Goal: Transaction & Acquisition: Purchase product/service

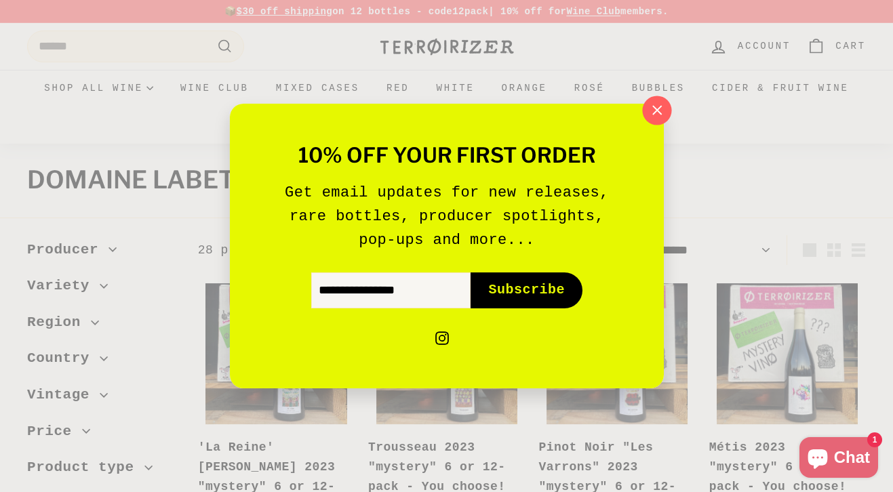
click at [659, 108] on icon "button" at bounding box center [656, 110] width 9 height 9
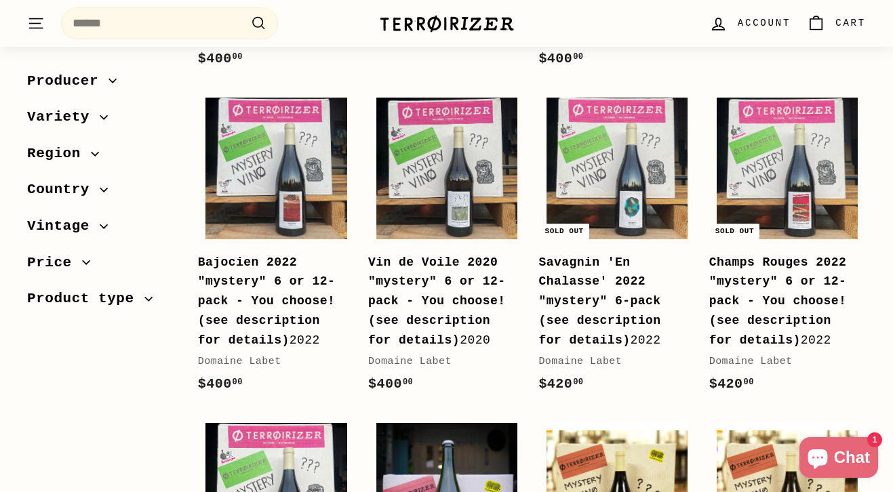
scroll to position [529, 0]
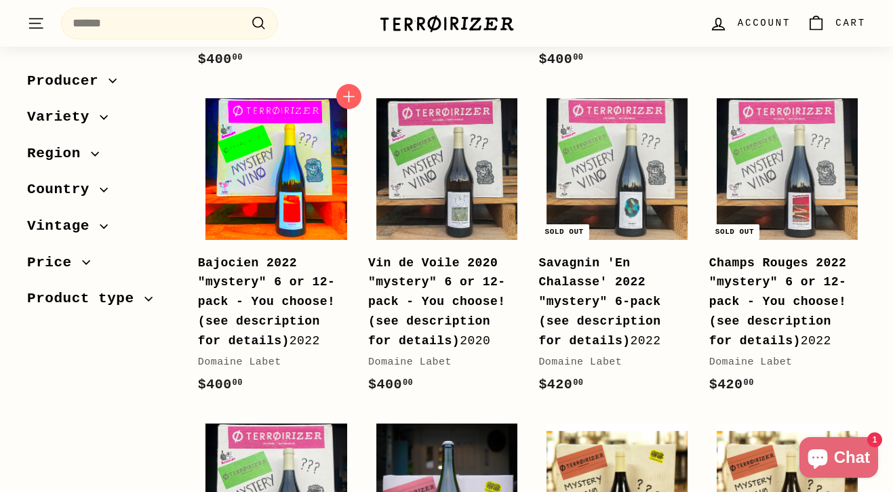
click at [270, 162] on img at bounding box center [275, 168] width 141 height 141
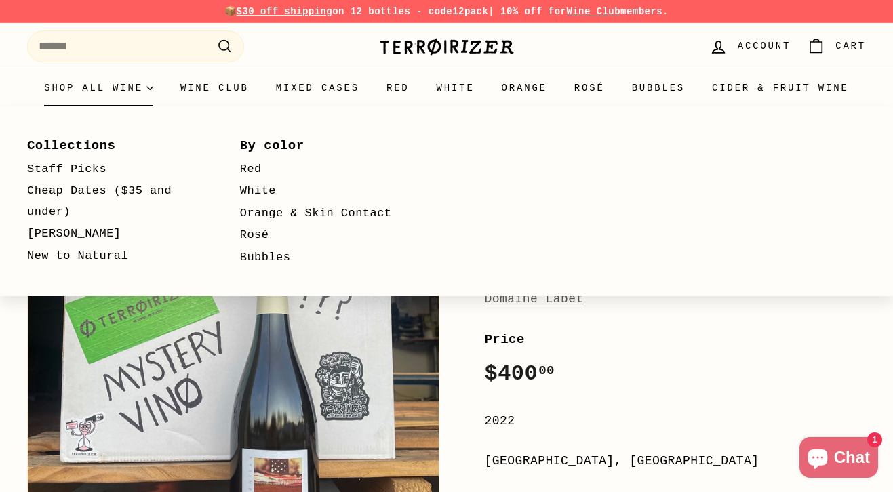
click at [167, 83] on summary "Shop all wine" at bounding box center [98, 88] width 136 height 37
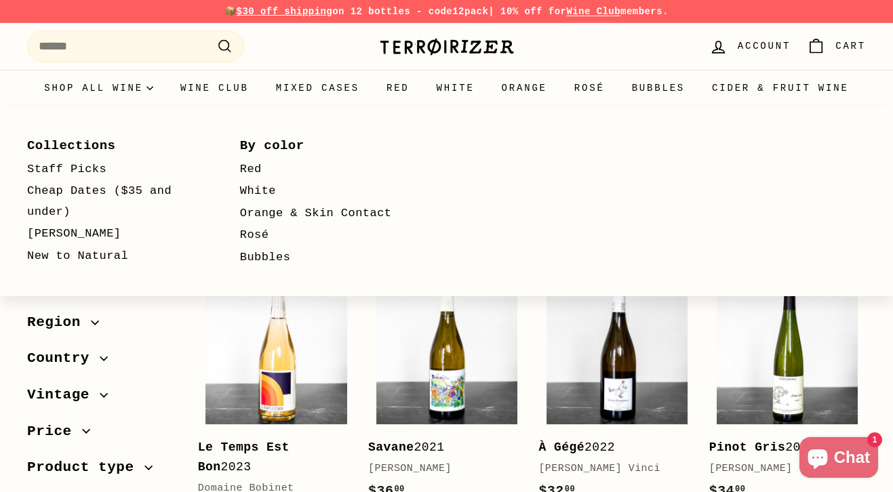
select select "**********"
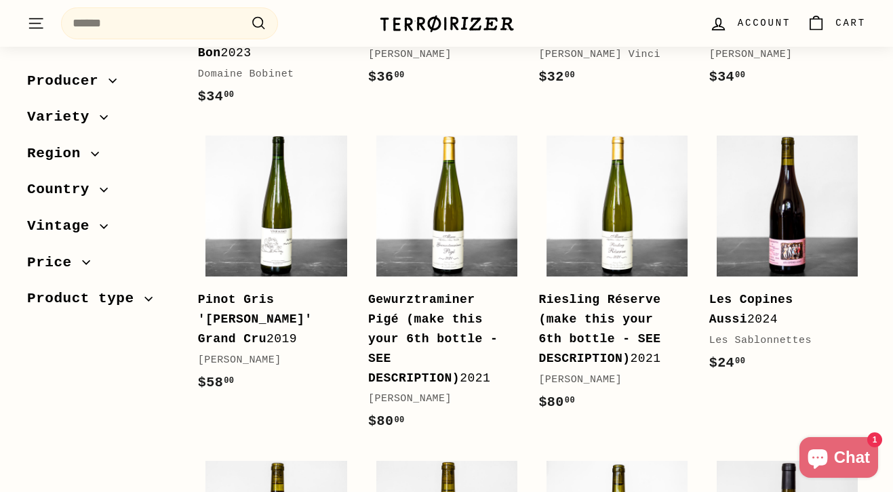
scroll to position [451, 0]
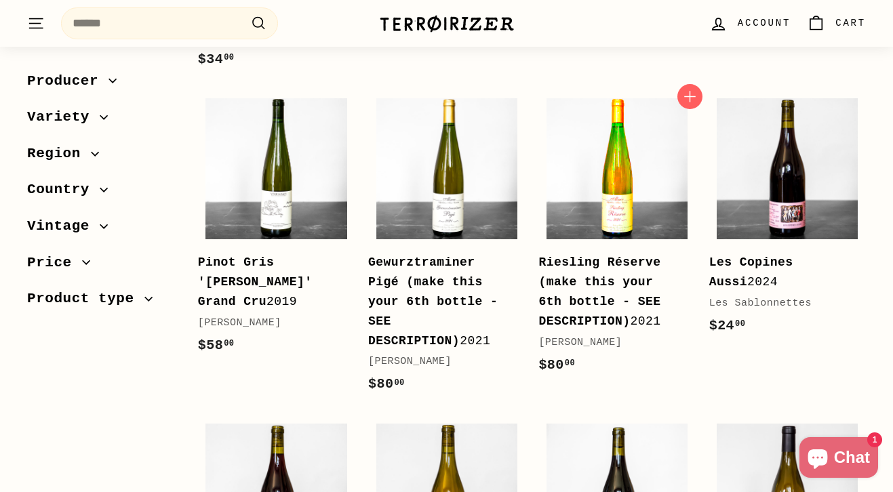
click at [622, 148] on img at bounding box center [616, 168] width 141 height 141
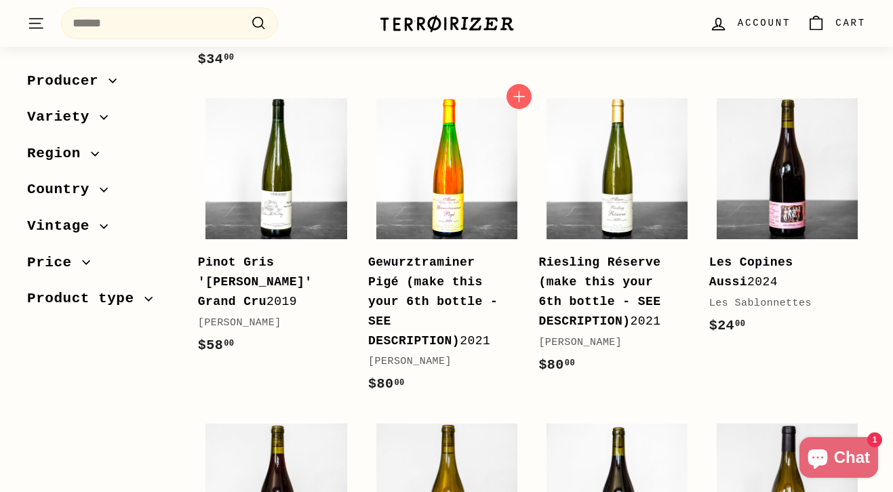
click at [425, 134] on img at bounding box center [446, 168] width 141 height 141
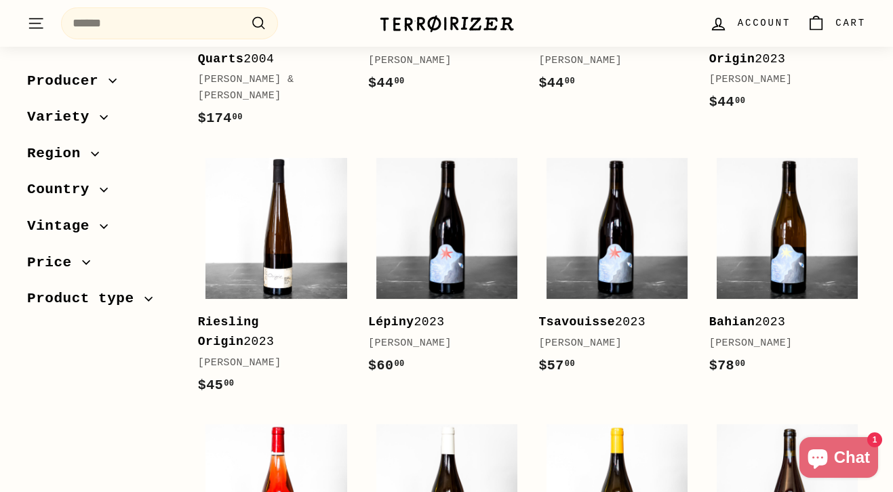
scroll to position [1629, 0]
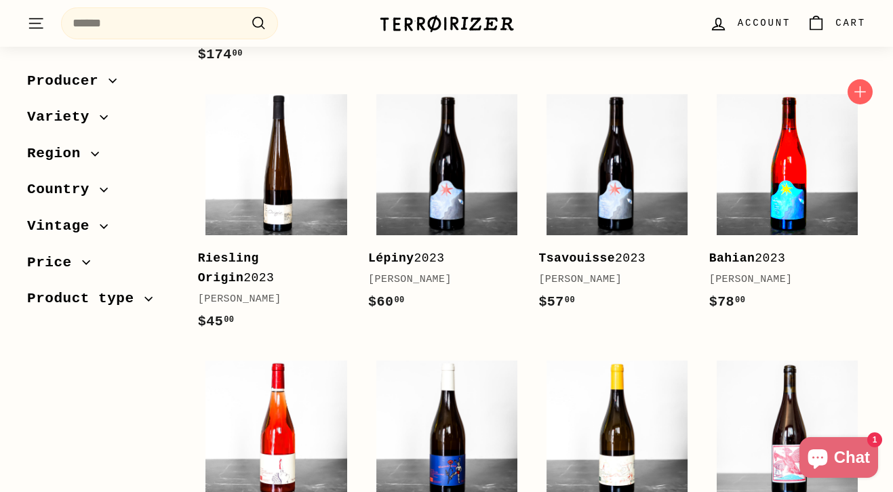
click at [781, 146] on img at bounding box center [786, 164] width 141 height 141
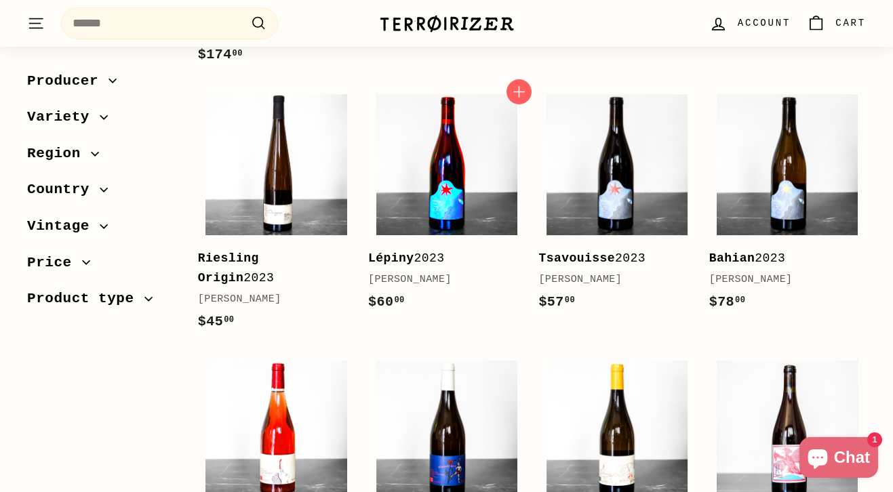
click at [453, 147] on img at bounding box center [446, 164] width 141 height 141
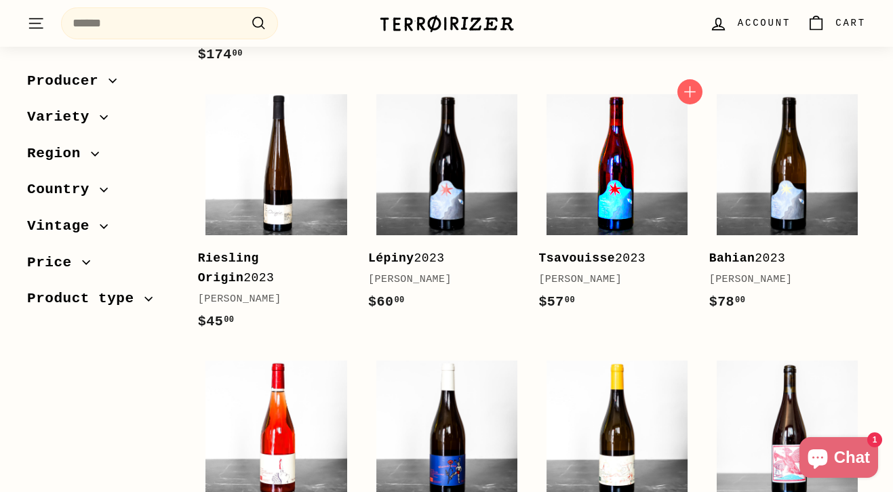
click at [607, 141] on img at bounding box center [616, 164] width 141 height 141
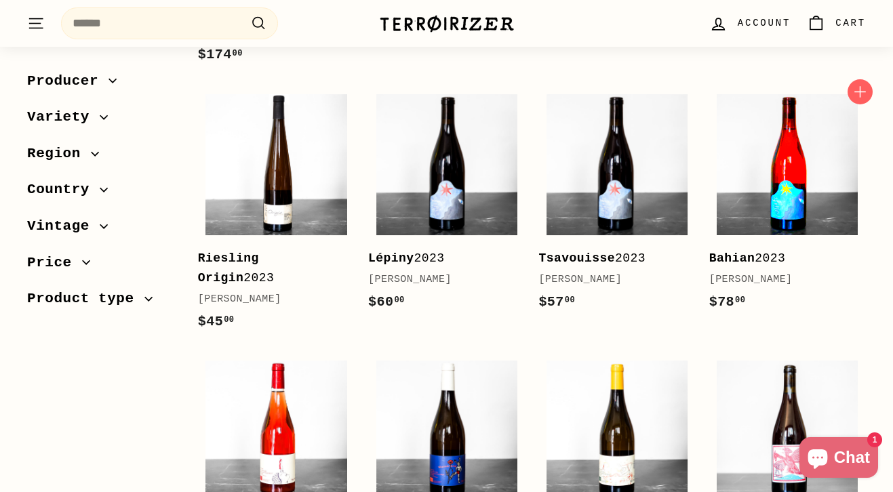
click at [790, 147] on img at bounding box center [786, 164] width 141 height 141
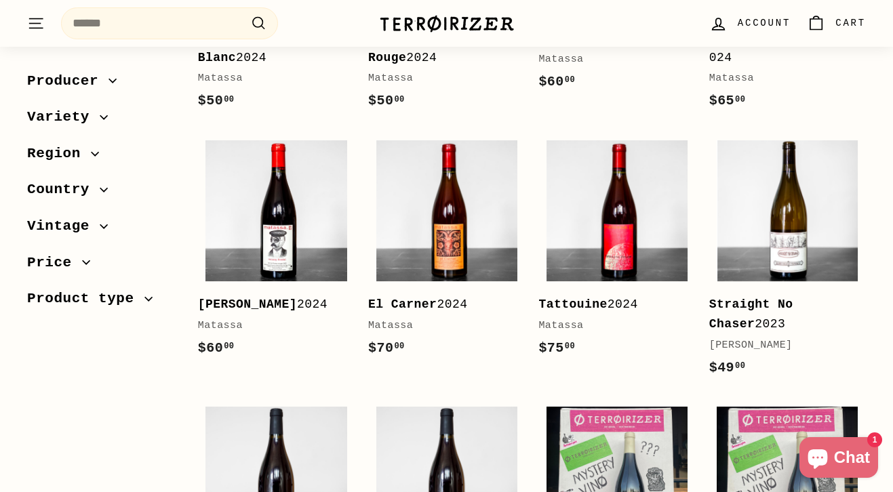
scroll to position [2404, 0]
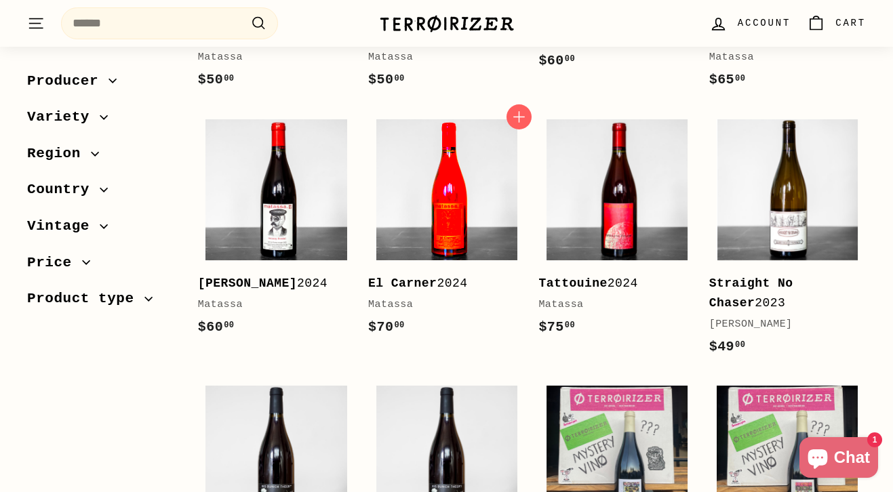
click at [451, 169] on img at bounding box center [446, 189] width 141 height 141
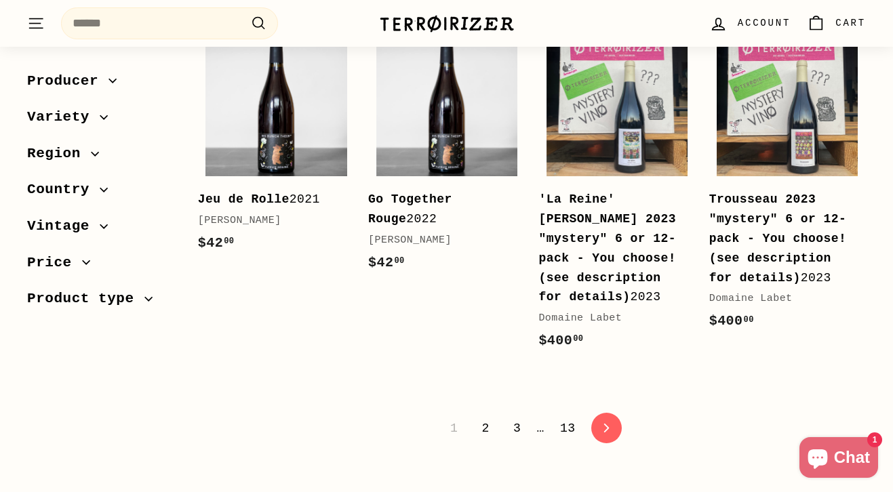
scroll to position [2771, 0]
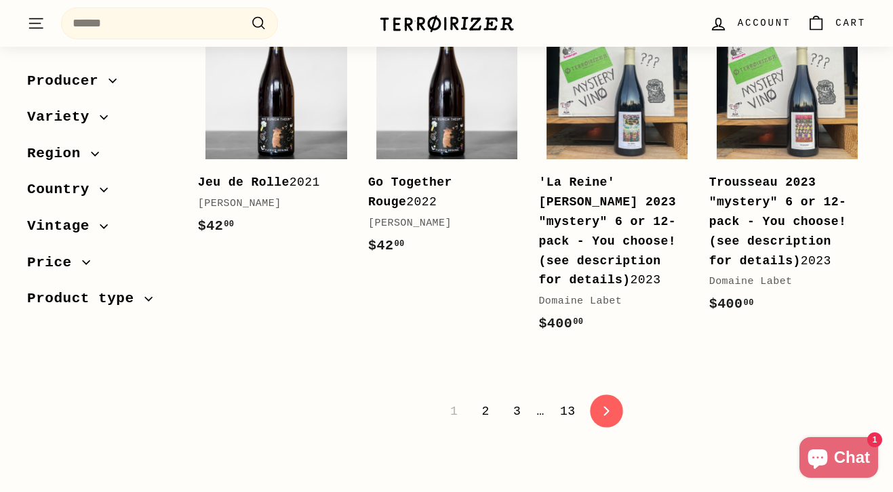
click at [608, 407] on icon at bounding box center [605, 411] width 5 height 9
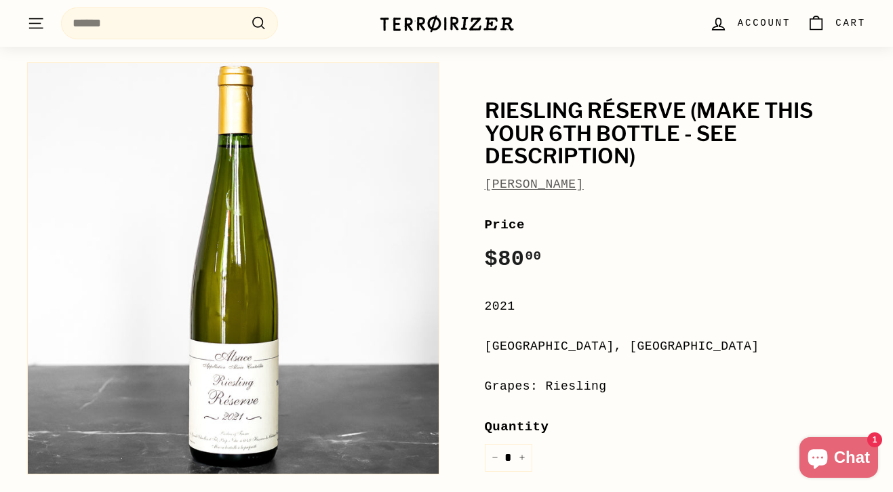
scroll to position [115, 0]
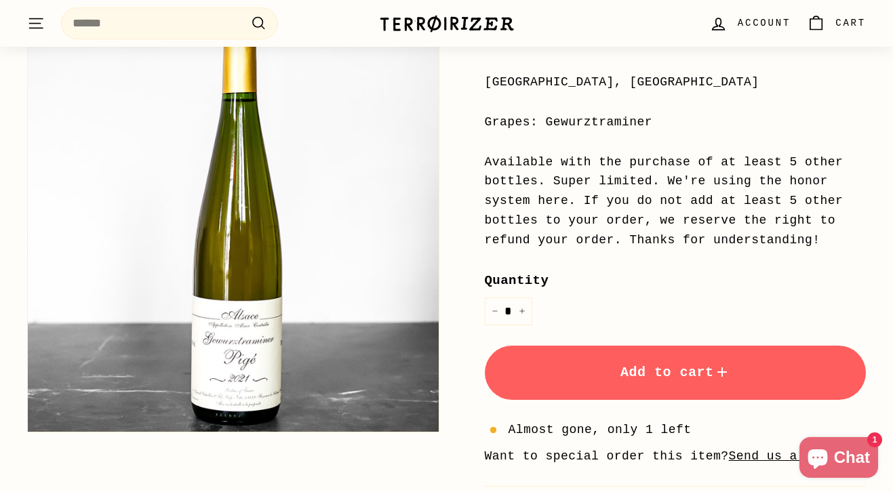
scroll to position [380, 0]
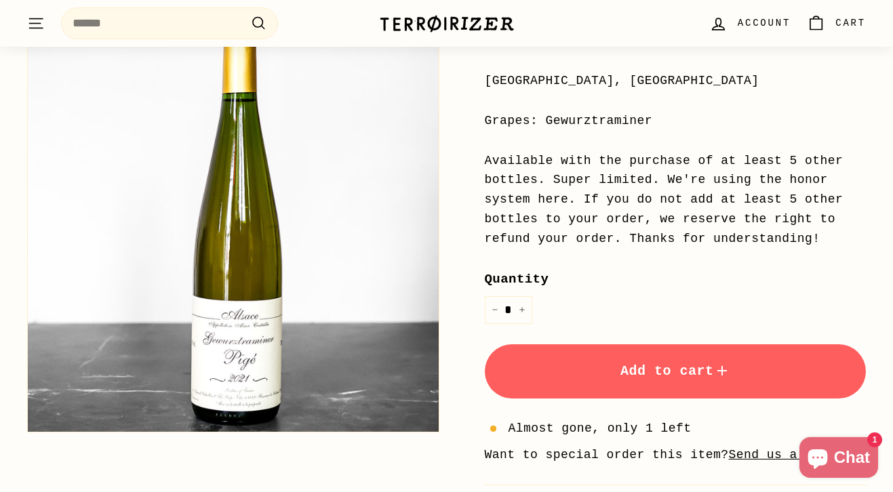
click at [666, 363] on span "Add to cart" at bounding box center [675, 371] width 110 height 16
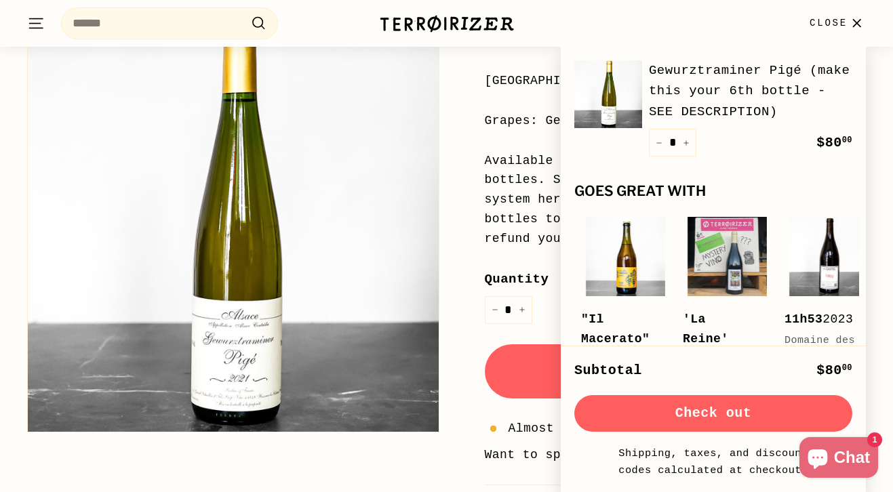
click at [851, 18] on icon "button" at bounding box center [856, 23] width 18 height 18
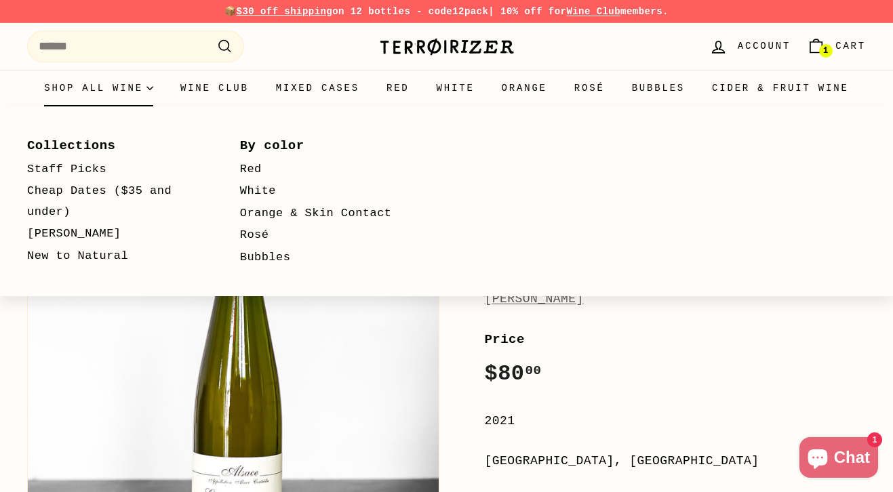
scroll to position [0, 0]
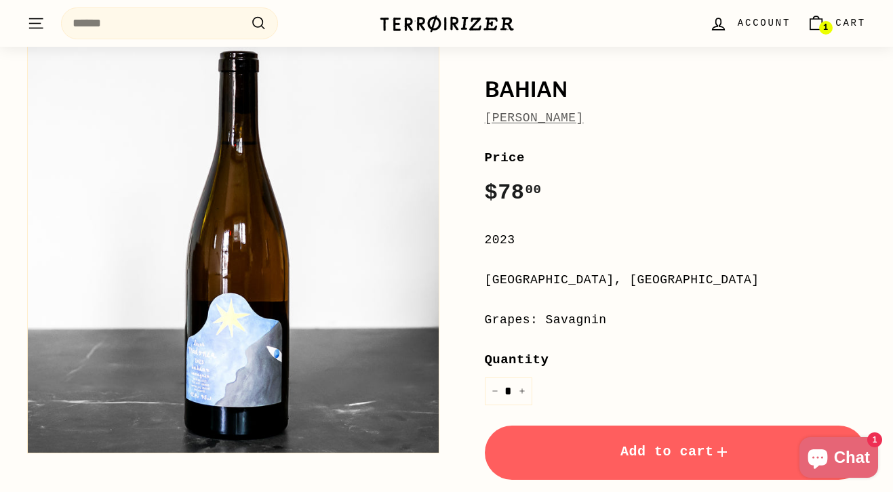
scroll to position [136, 0]
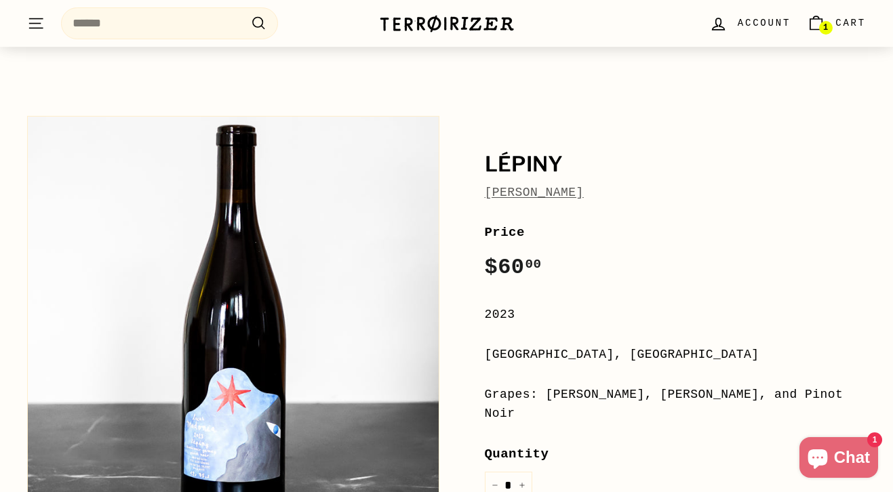
scroll to position [68, 0]
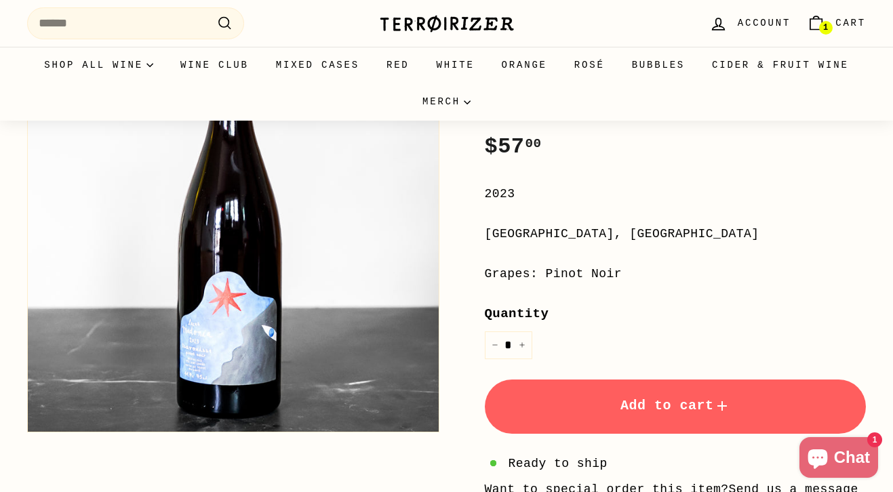
scroll to position [199, 0]
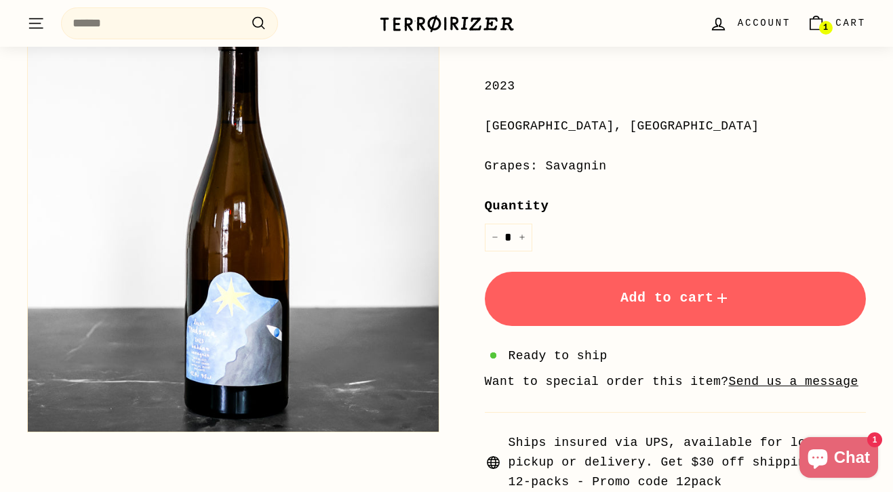
scroll to position [293, 0]
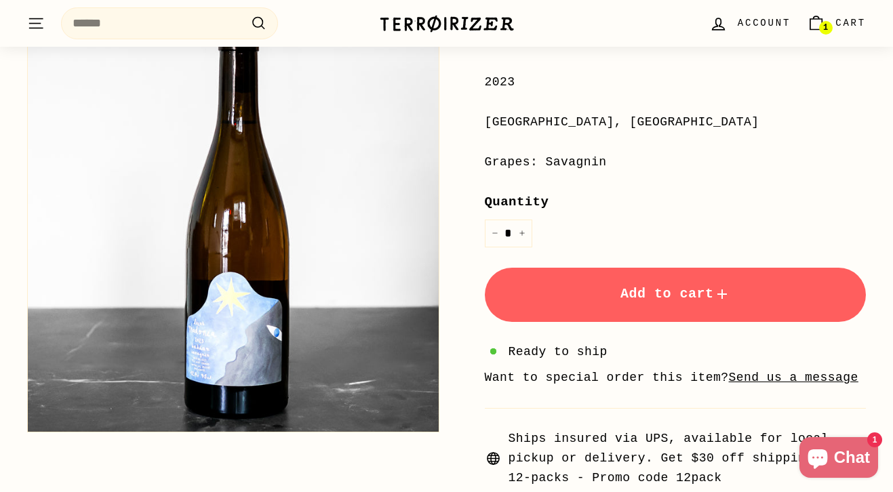
click at [612, 301] on button "Add to cart" at bounding box center [676, 295] width 382 height 54
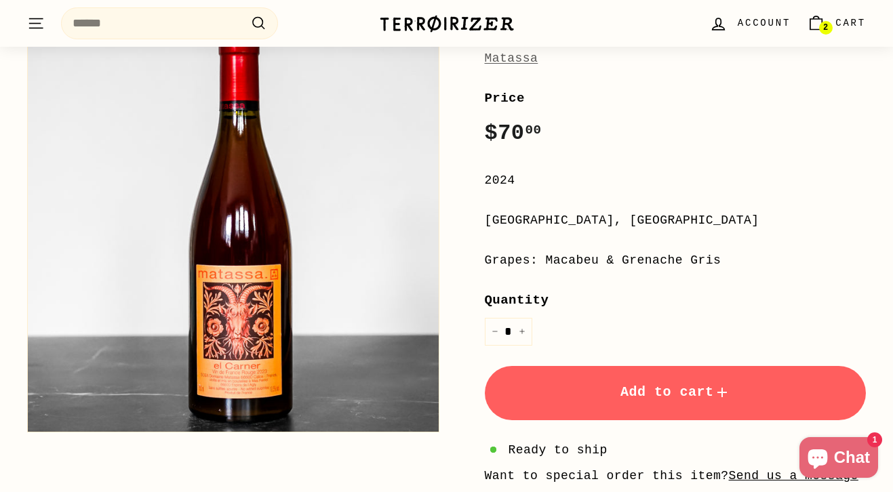
scroll to position [208, 0]
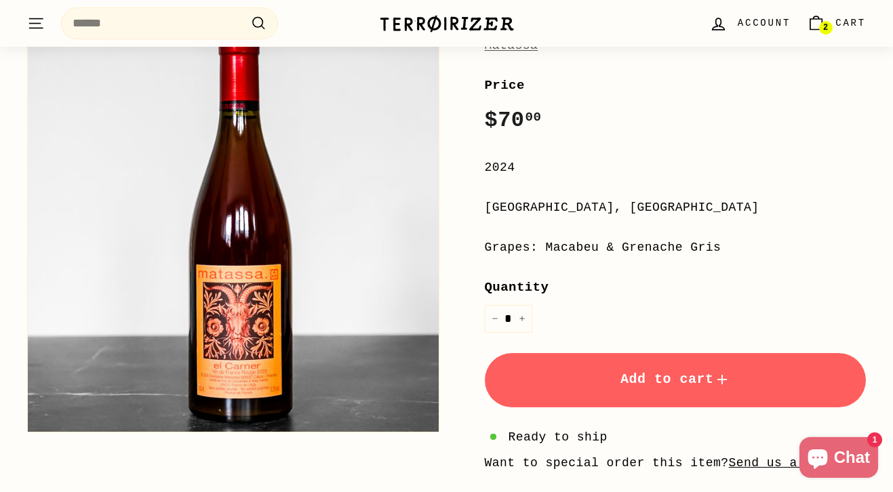
click at [635, 374] on span "Add to cart" at bounding box center [675, 379] width 110 height 16
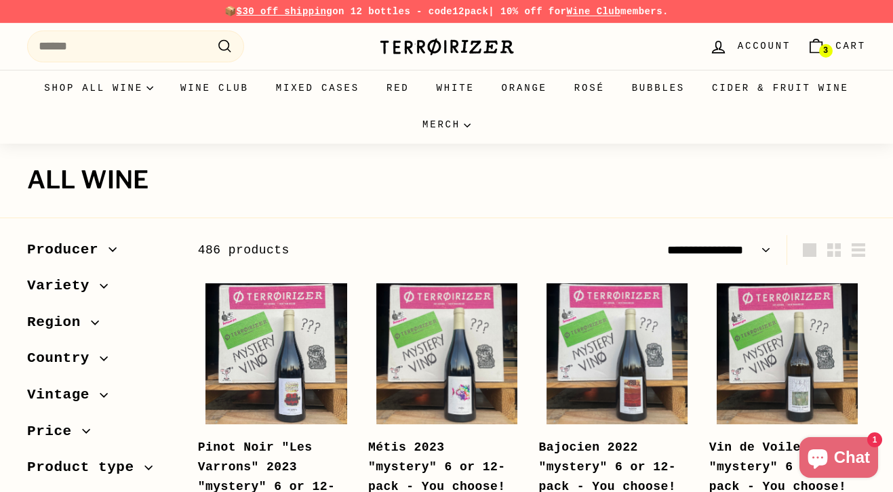
select select "**********"
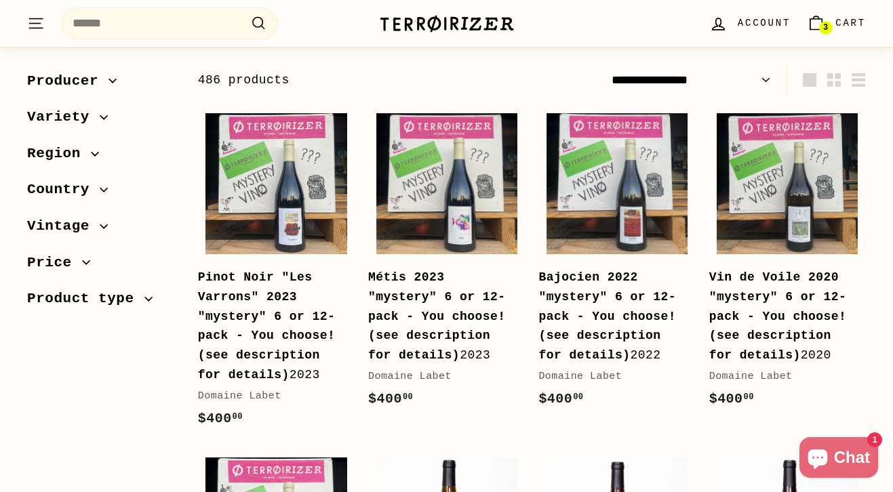
scroll to position [176, 0]
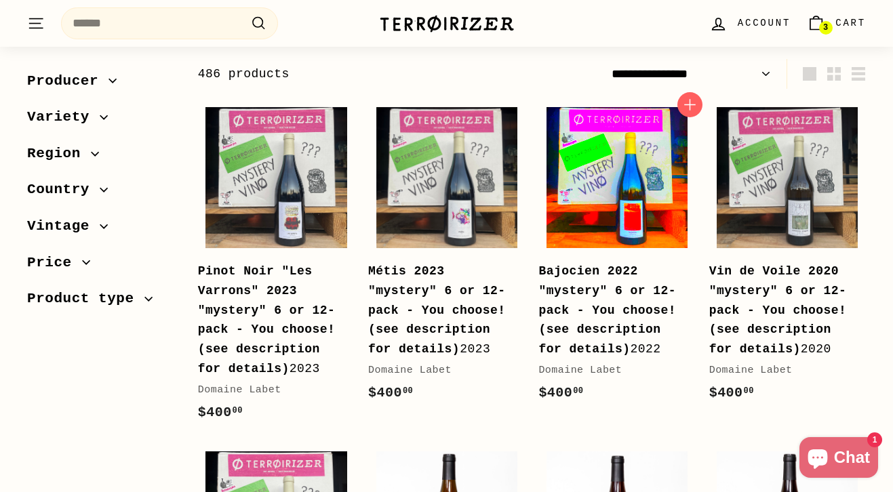
click at [623, 193] on img at bounding box center [616, 177] width 141 height 141
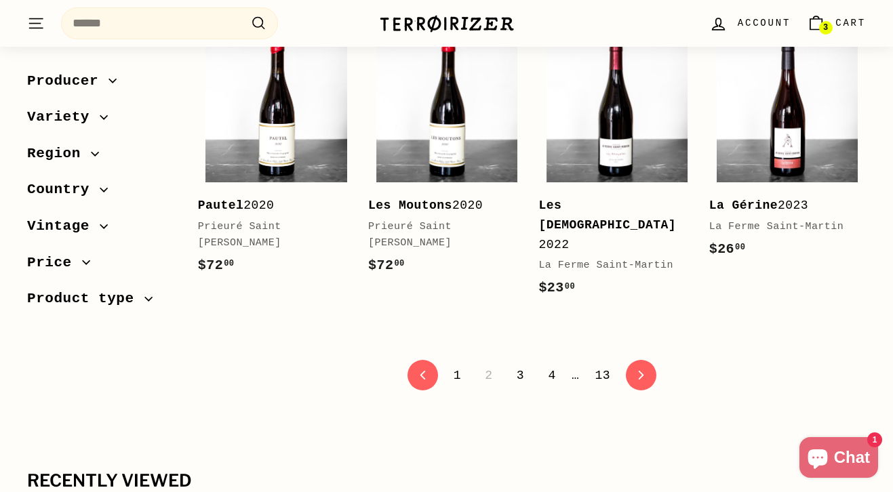
scroll to position [2785, 0]
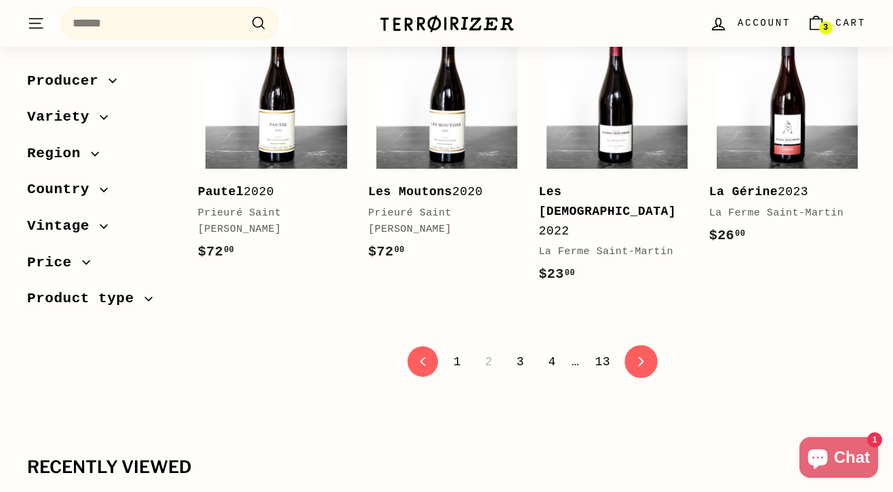
click at [636, 346] on link "icon-chevron Next" at bounding box center [640, 362] width 33 height 33
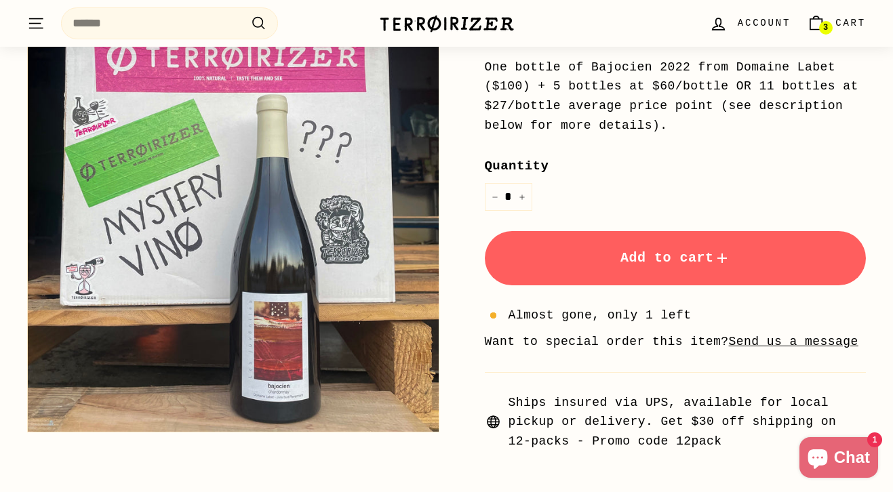
scroll to position [478, 0]
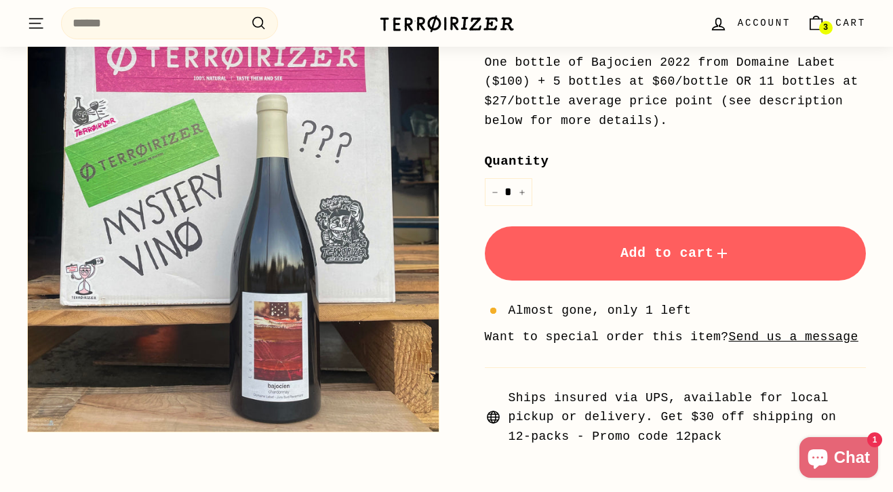
click at [625, 258] on button "Add to cart" at bounding box center [676, 253] width 382 height 54
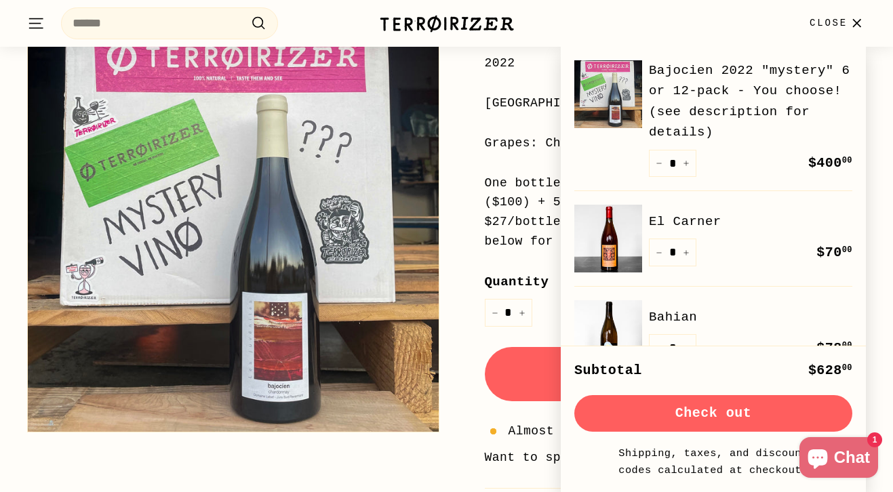
scroll to position [334, 0]
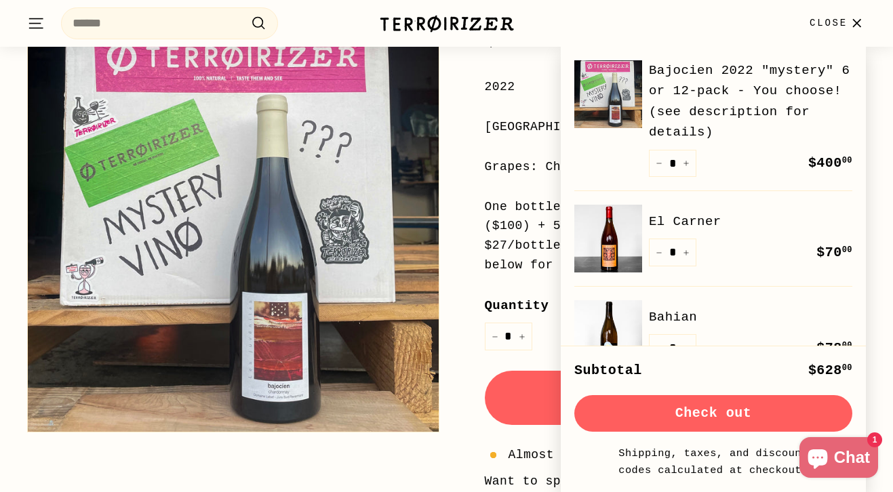
click at [839, 23] on span "Close" at bounding box center [828, 23] width 38 height 15
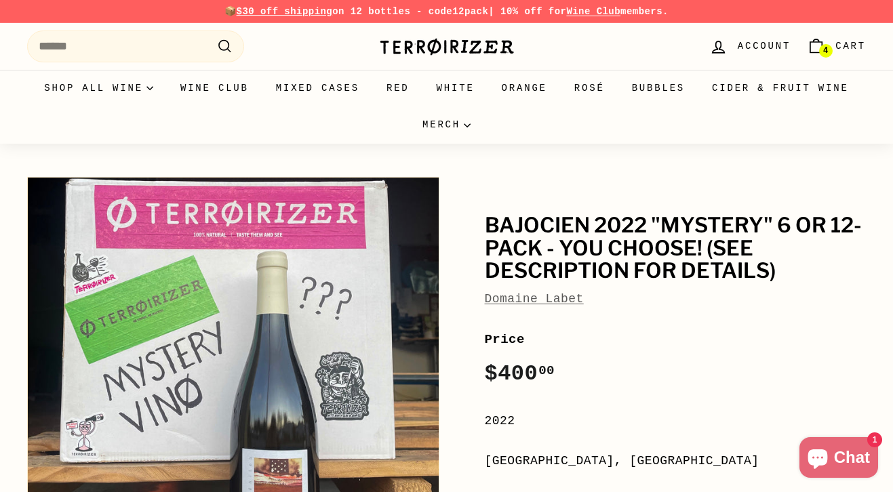
scroll to position [0, 0]
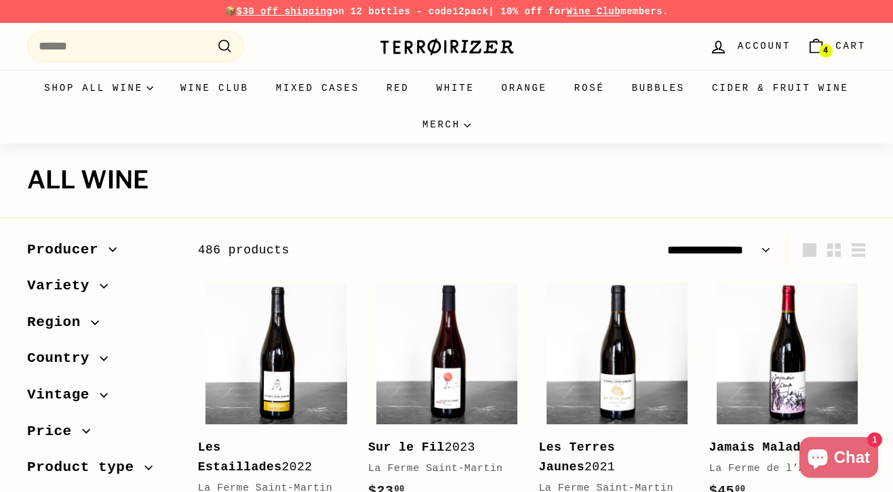
select select "**********"
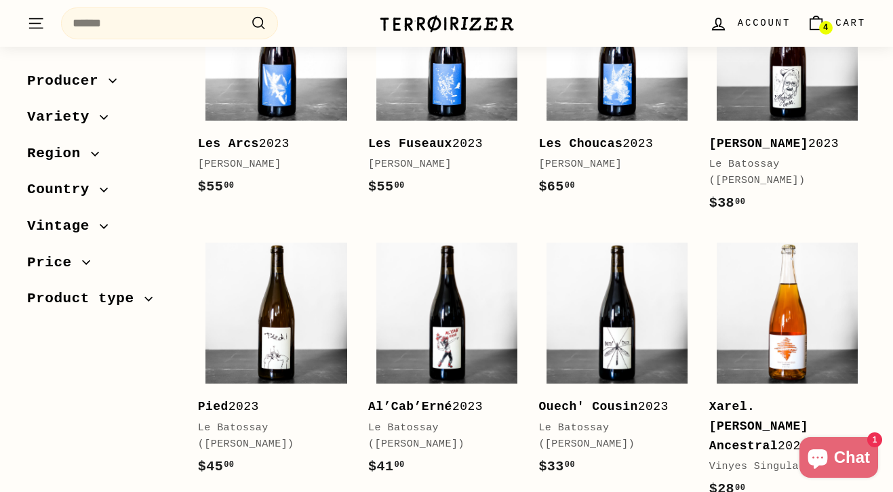
scroll to position [2164, 0]
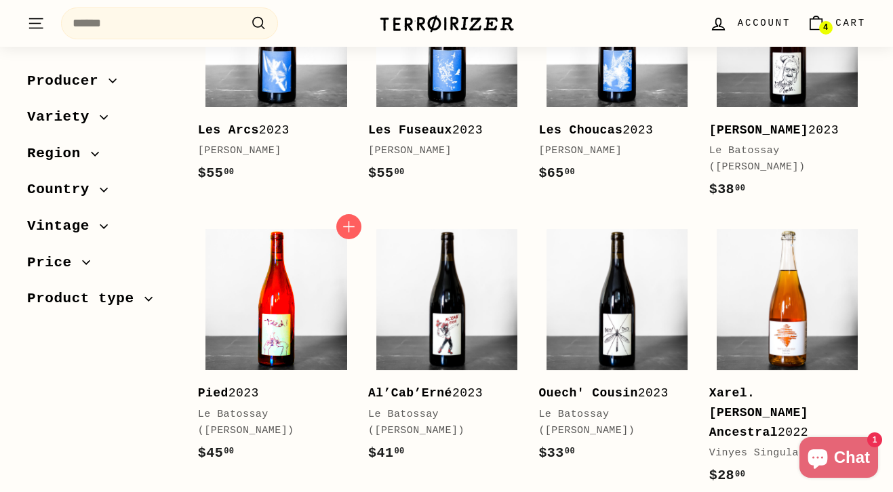
click at [302, 310] on img at bounding box center [275, 299] width 141 height 141
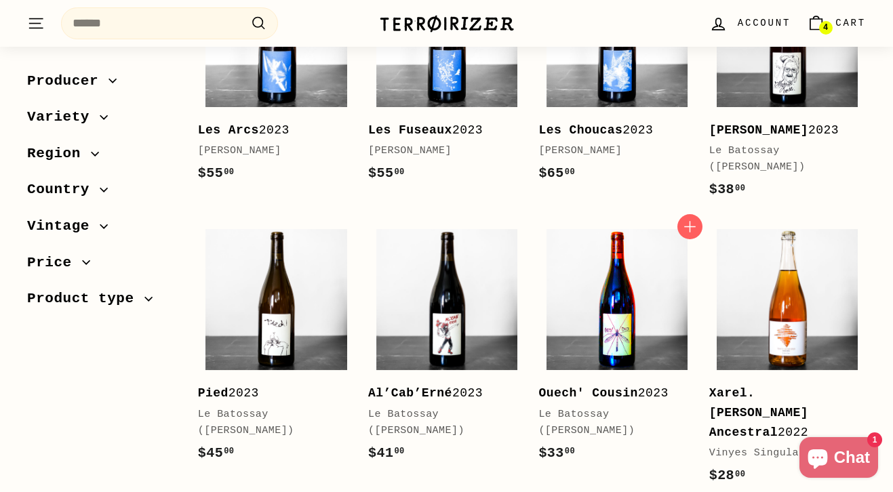
click at [627, 300] on img at bounding box center [616, 299] width 141 height 141
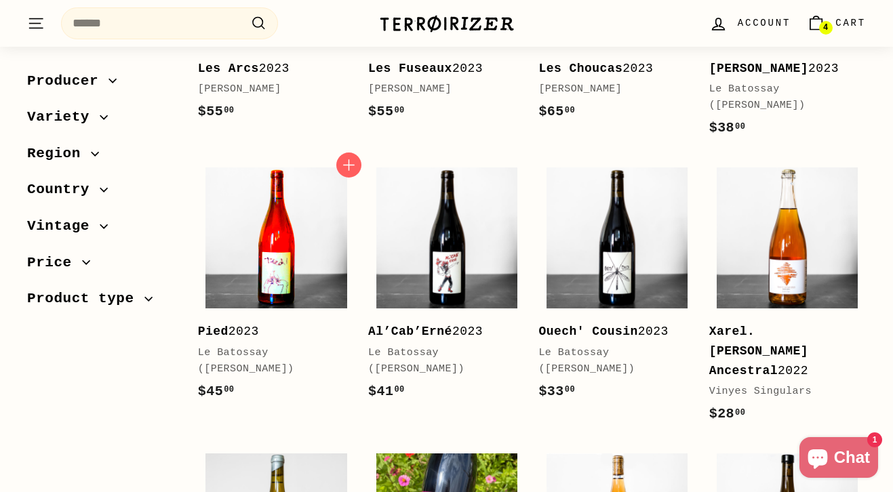
scroll to position [2227, 0]
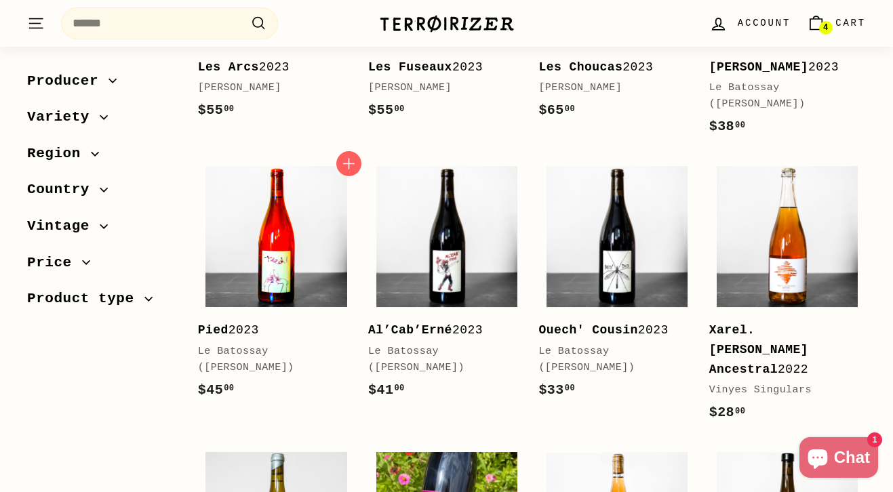
click at [266, 252] on img at bounding box center [275, 236] width 141 height 141
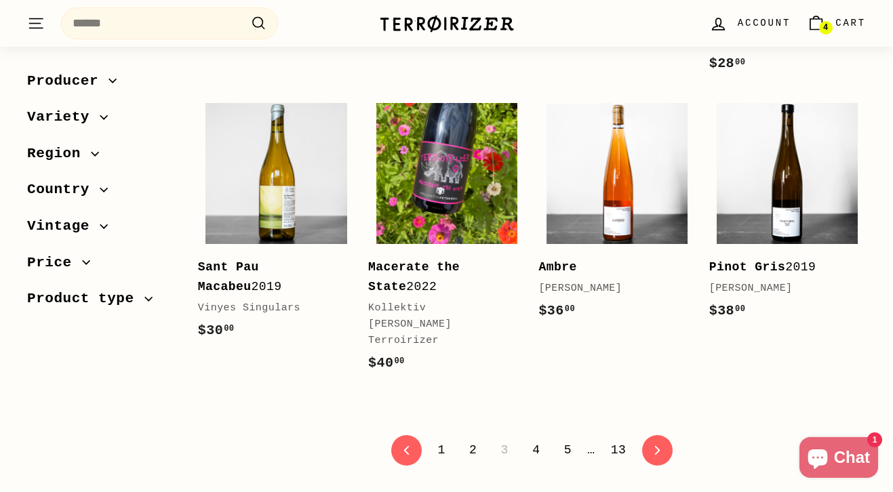
scroll to position [2621, 0]
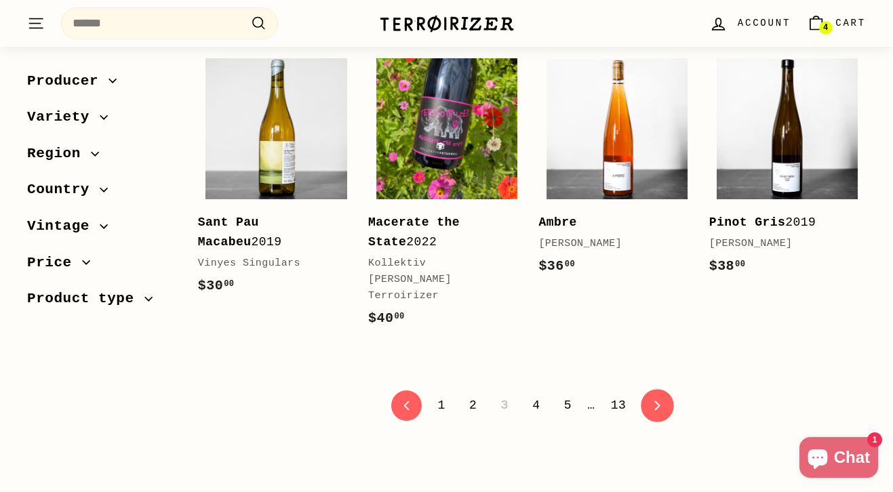
click at [660, 389] on link "icon-chevron Next" at bounding box center [656, 405] width 33 height 33
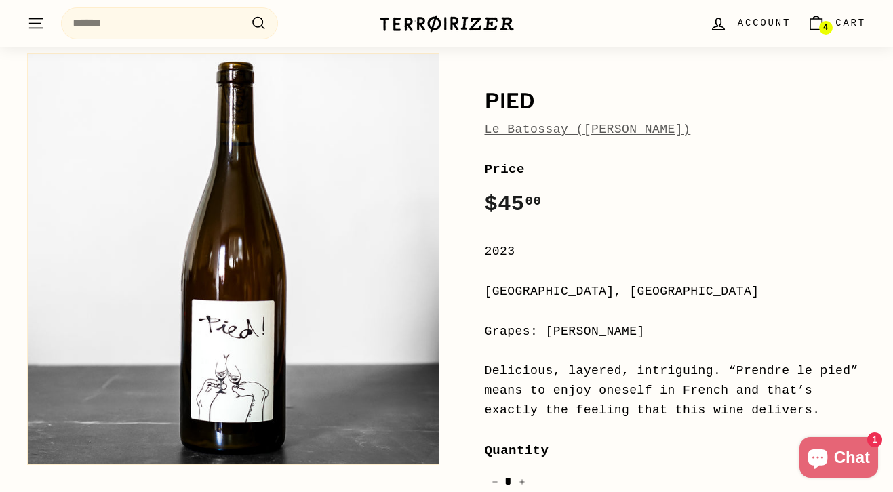
scroll to position [125, 0]
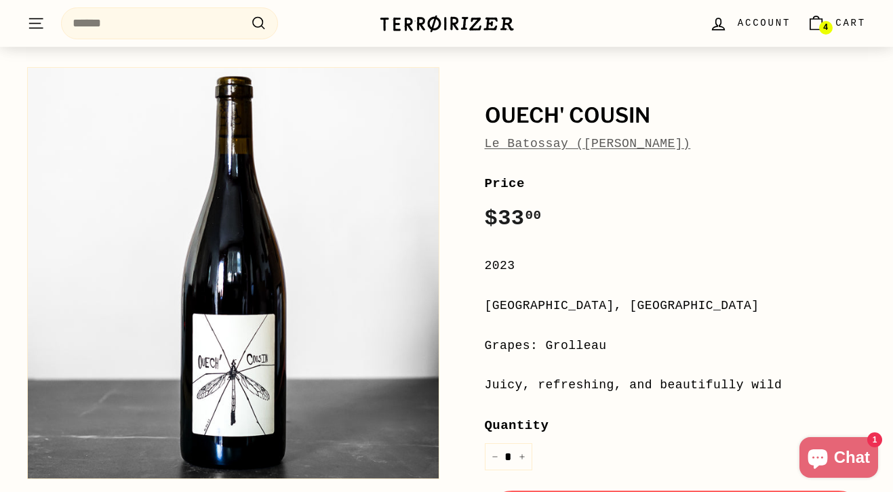
scroll to position [114, 0]
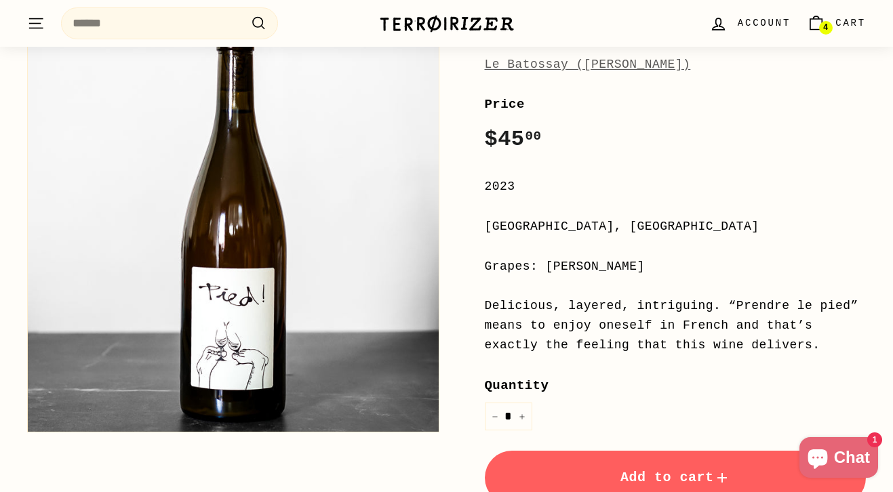
scroll to position [193, 0]
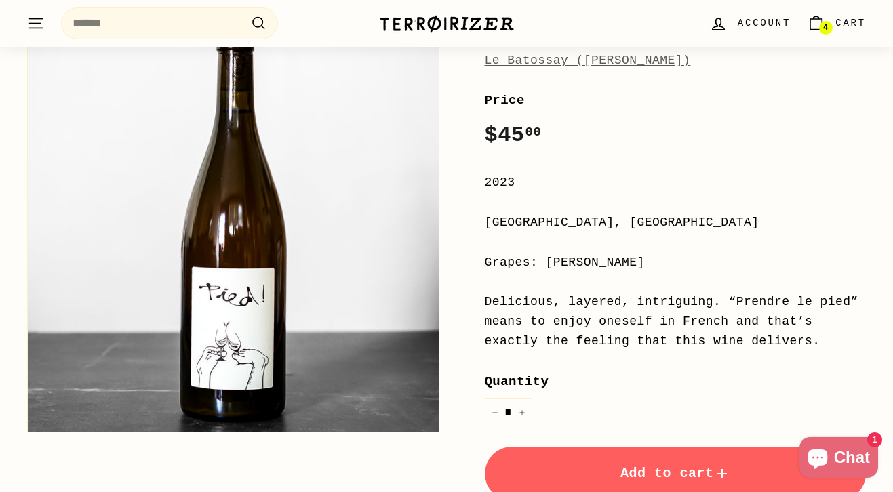
click at [657, 466] on span "Add to cart" at bounding box center [675, 474] width 110 height 16
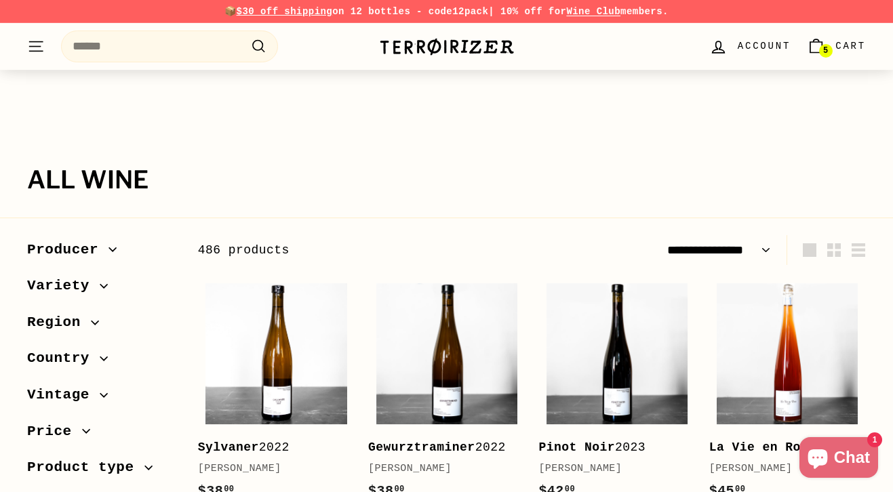
select select "**********"
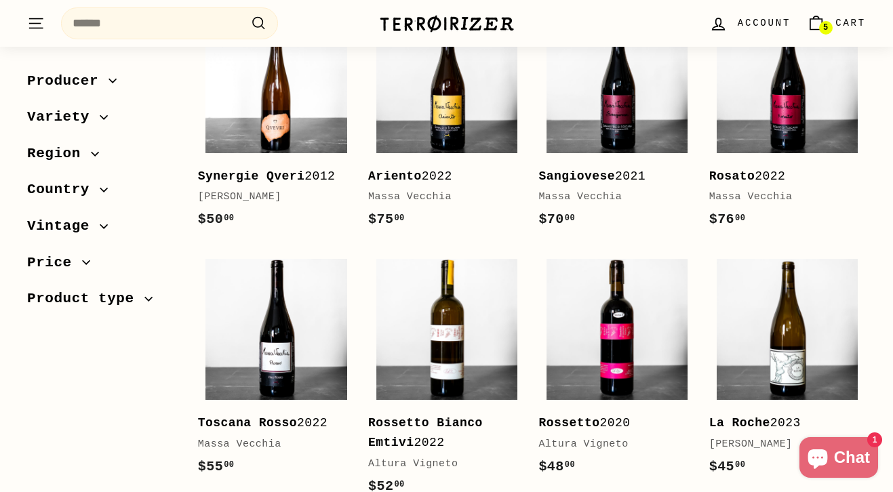
scroll to position [516, 0]
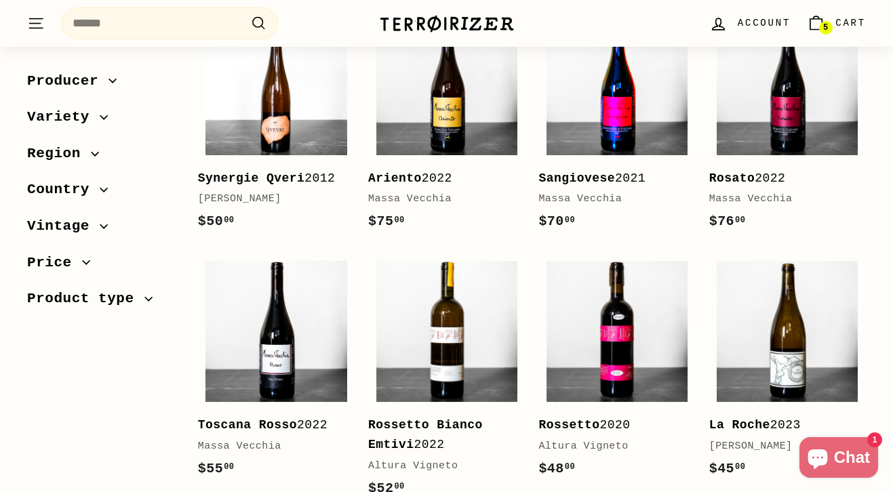
click at [647, 110] on img at bounding box center [616, 84] width 141 height 141
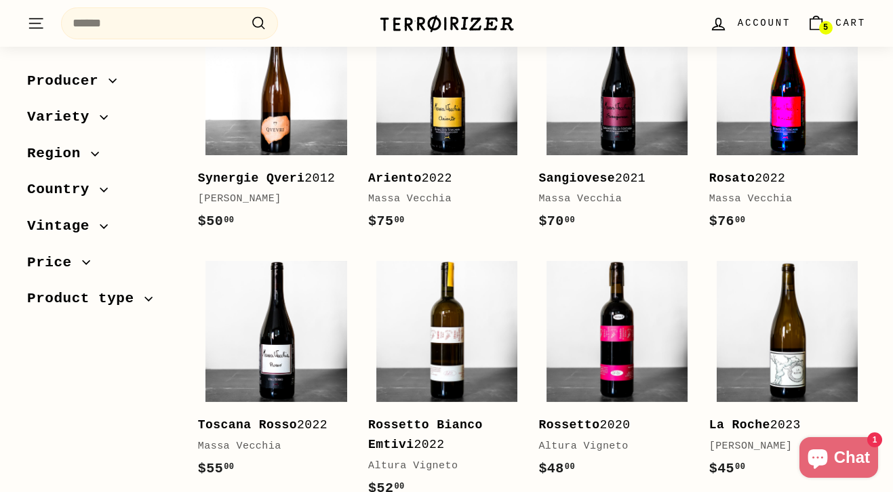
click at [793, 118] on img at bounding box center [786, 84] width 141 height 141
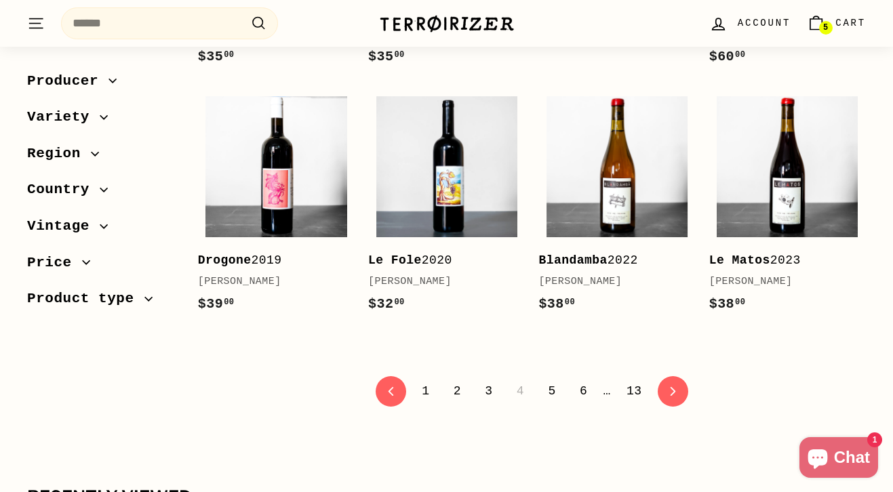
scroll to position [2588, 0]
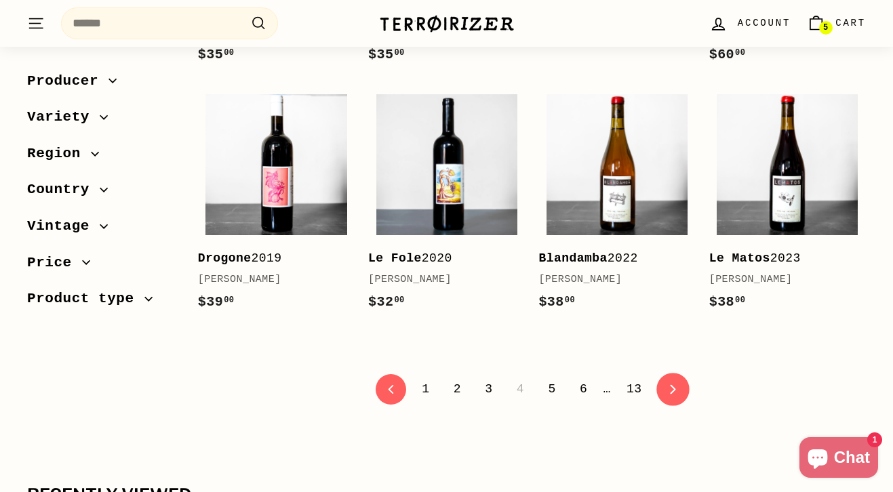
click at [681, 406] on link "icon-chevron Next" at bounding box center [672, 389] width 33 height 33
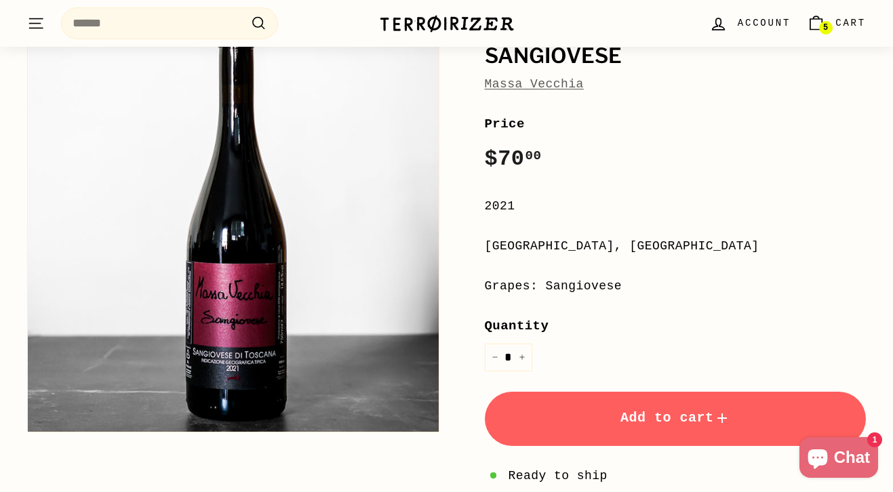
scroll to position [237, 0]
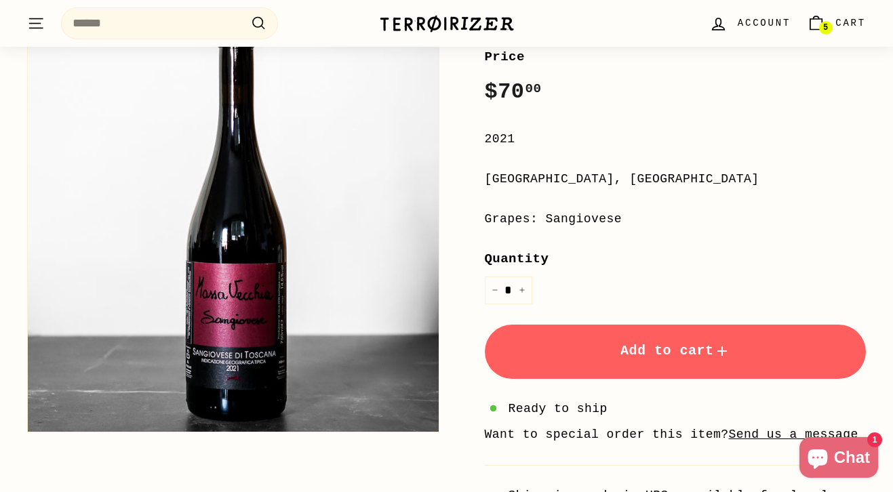
click at [584, 350] on button "Add to cart" at bounding box center [676, 352] width 382 height 54
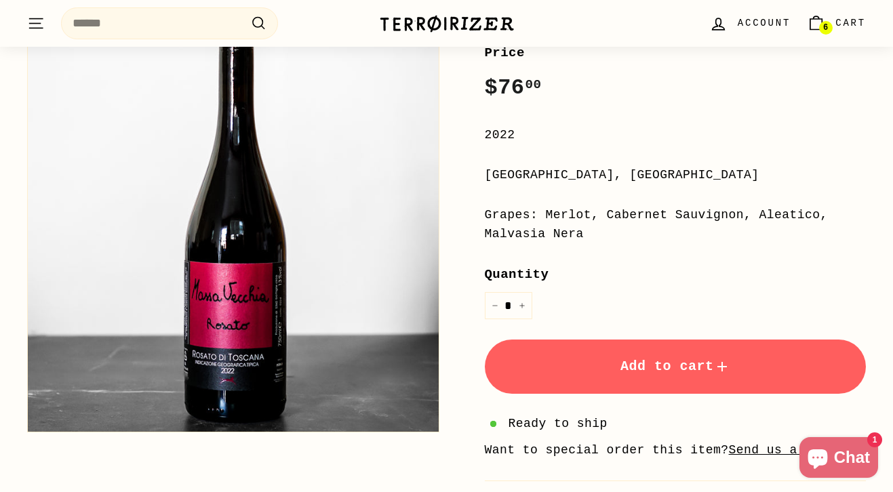
scroll to position [247, 0]
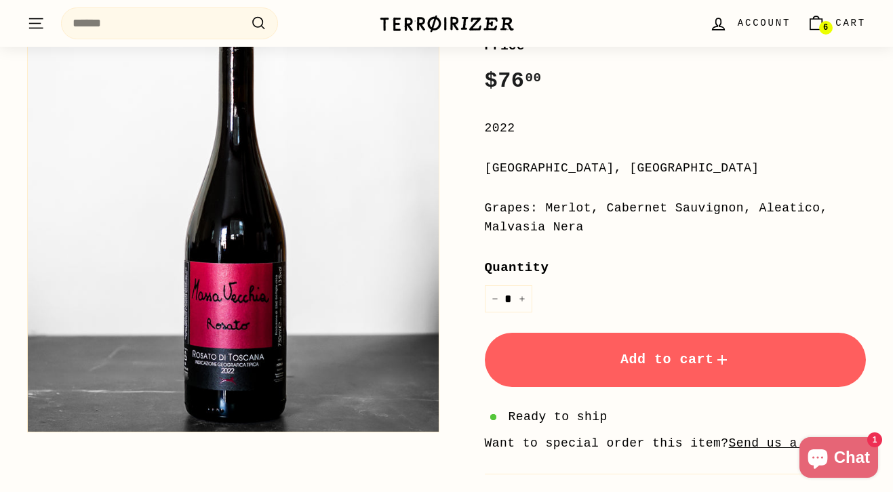
click at [609, 361] on button "Add to cart" at bounding box center [676, 360] width 382 height 54
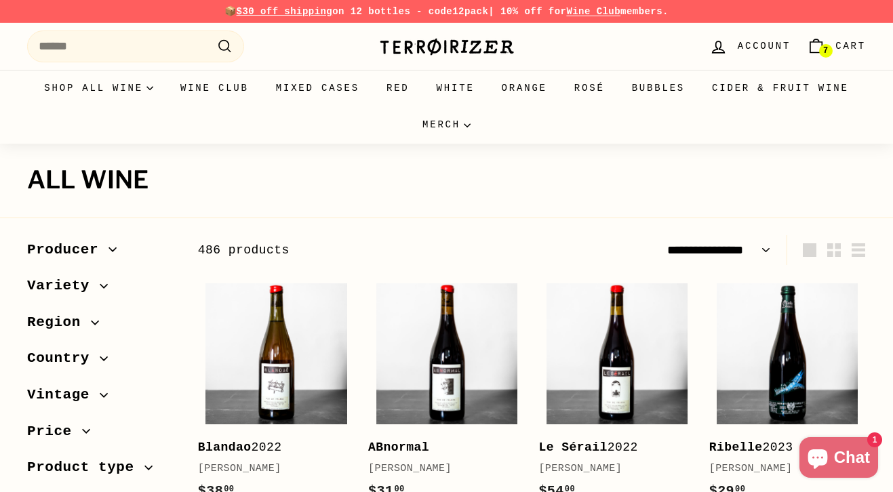
select select "**********"
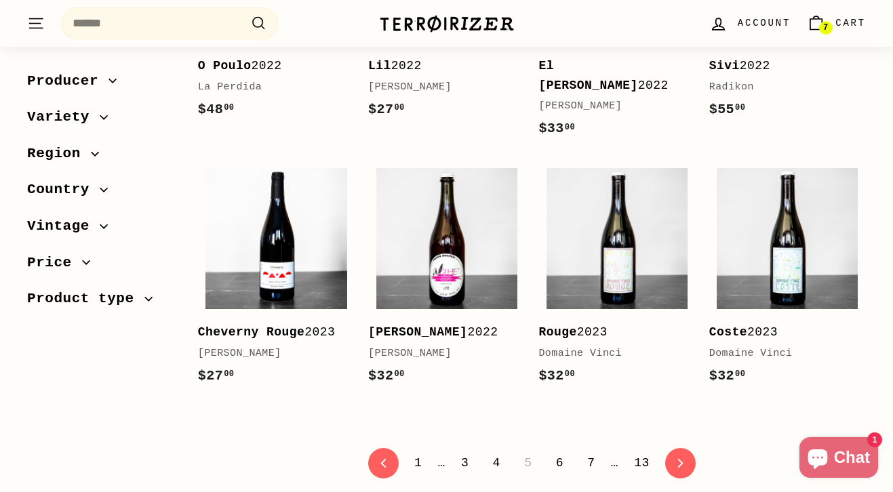
scroll to position [2564, 0]
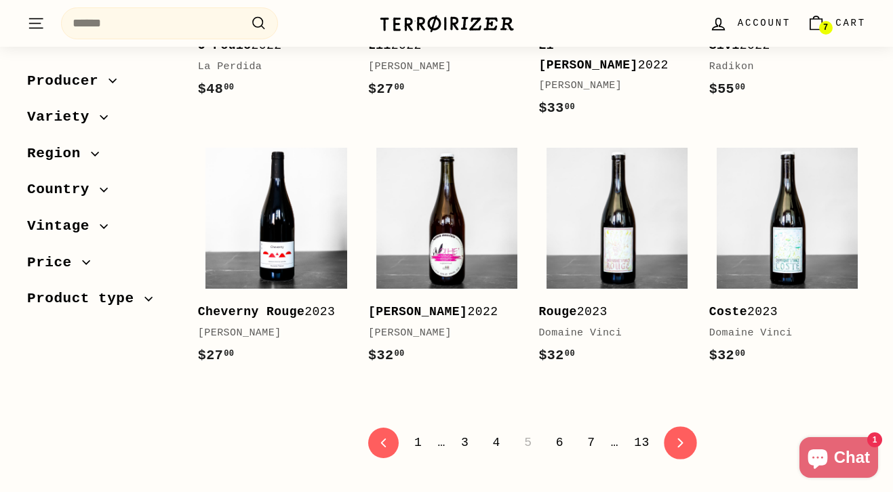
click at [677, 438] on icon "icon-chevron" at bounding box center [680, 442] width 9 height 9
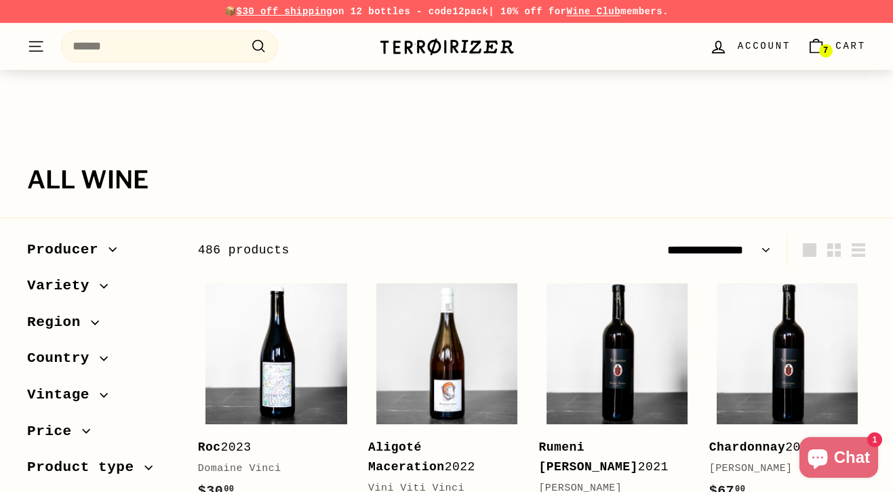
select select "**********"
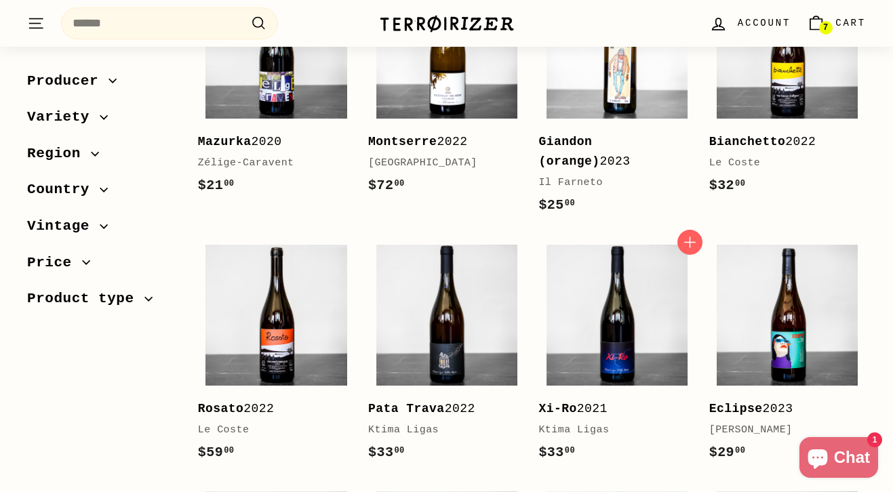
scroll to position [1904, 0]
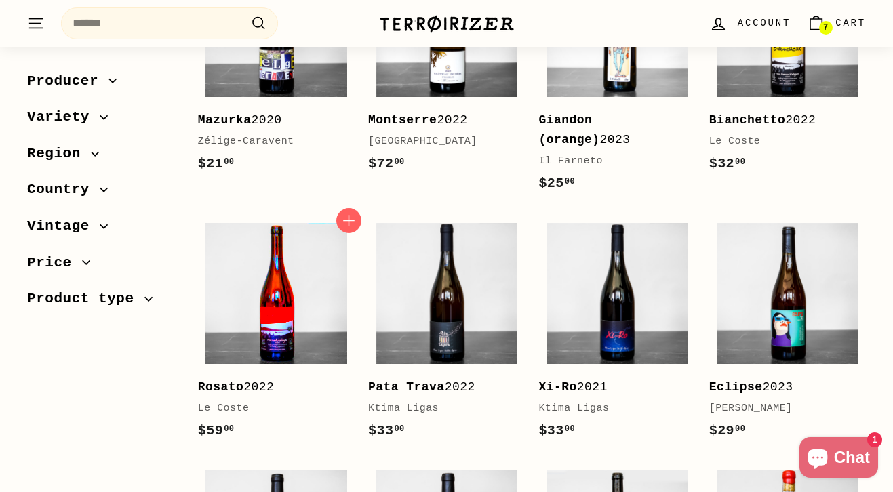
click at [276, 287] on img at bounding box center [275, 293] width 141 height 141
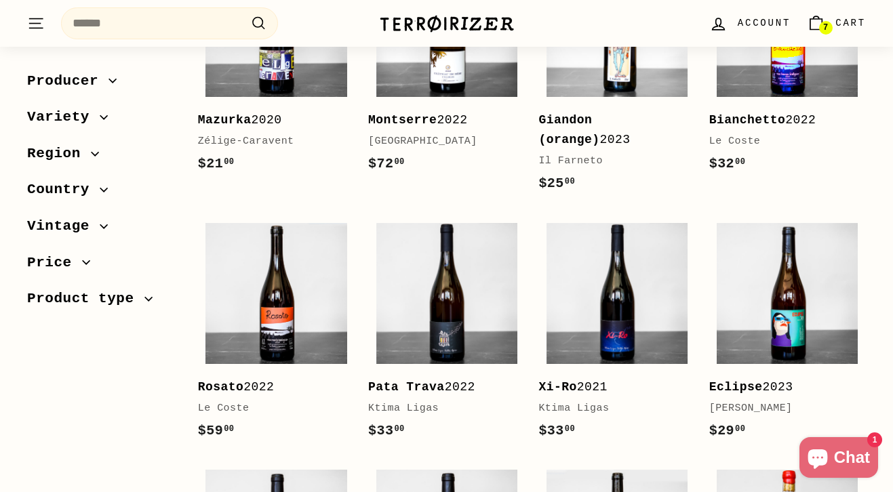
click at [782, 83] on img at bounding box center [786, 26] width 141 height 141
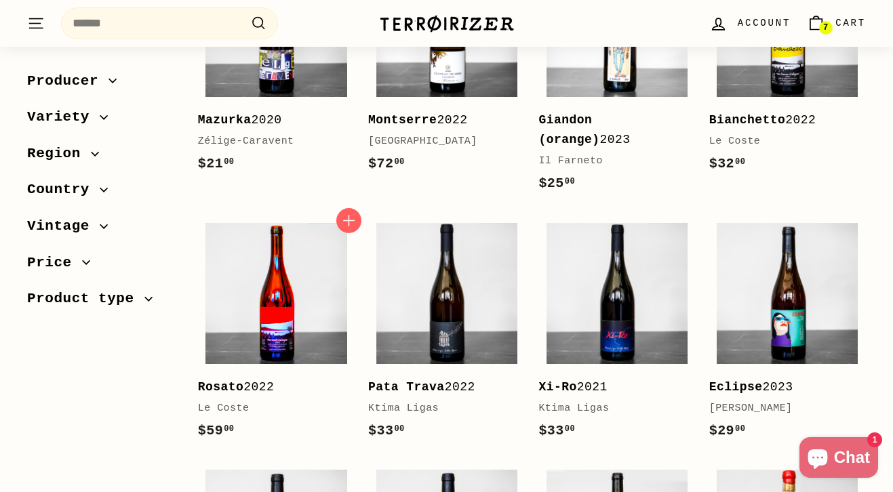
click at [277, 265] on img at bounding box center [275, 293] width 141 height 141
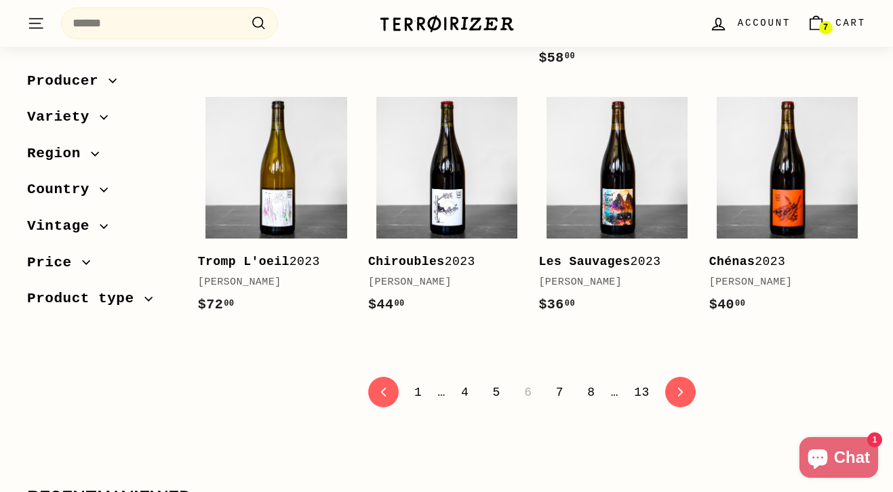
scroll to position [2563, 0]
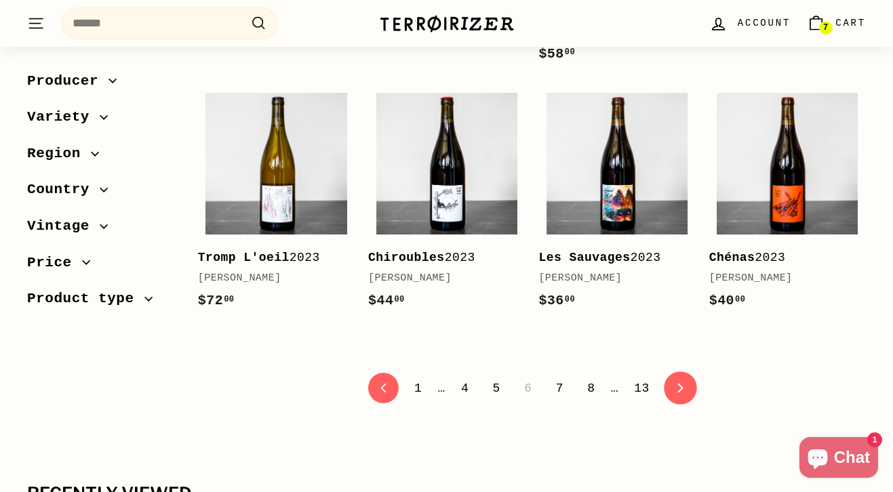
click at [687, 376] on link "icon-chevron Next" at bounding box center [680, 388] width 33 height 33
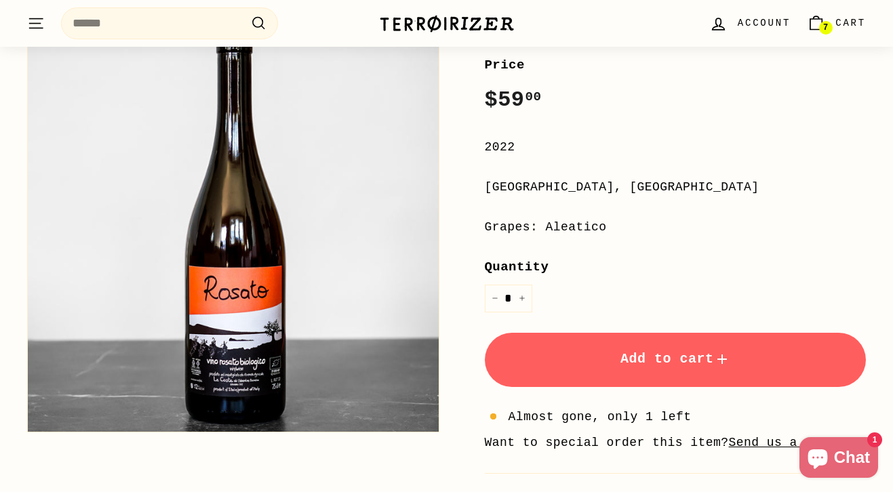
scroll to position [228, 0]
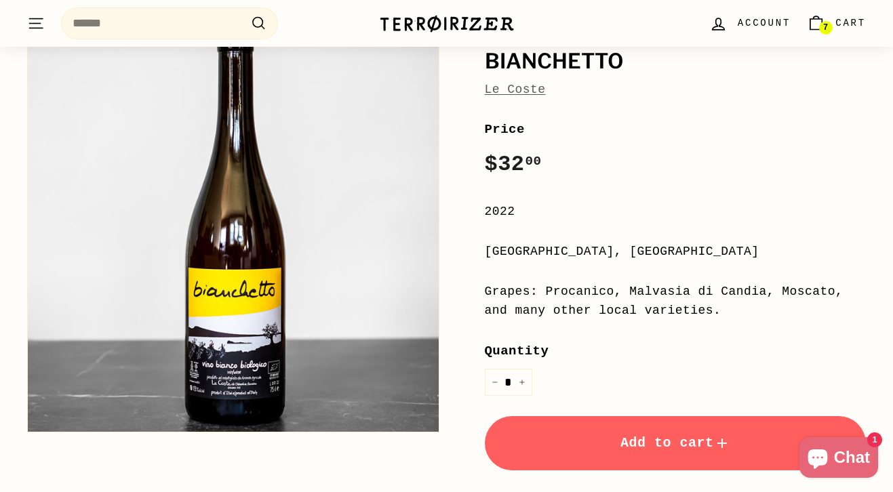
scroll to position [178, 0]
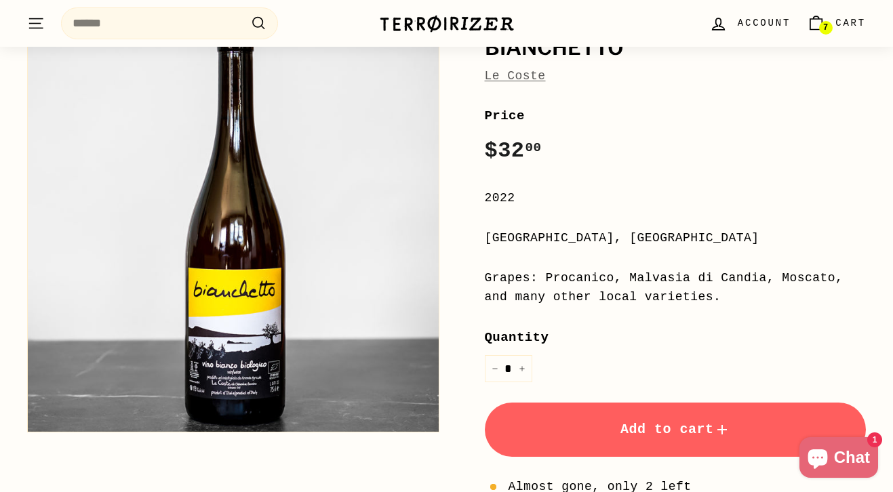
click at [615, 434] on button "Add to cart" at bounding box center [676, 430] width 382 height 54
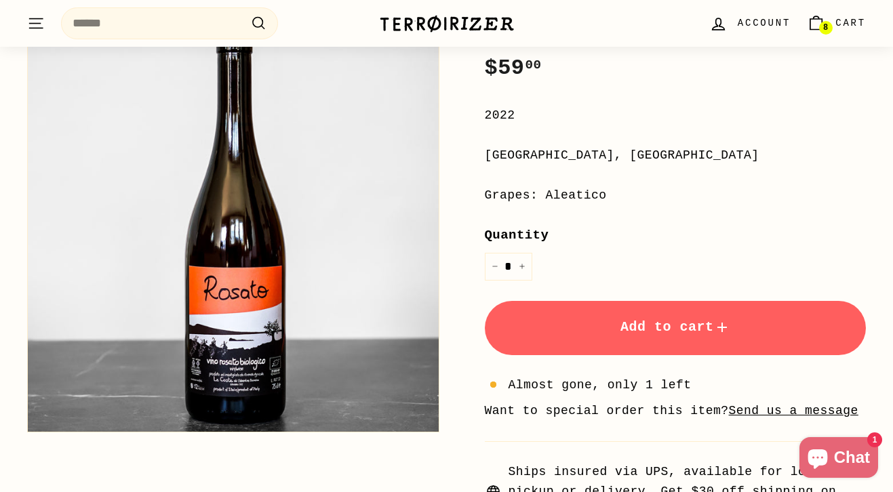
scroll to position [279, 0]
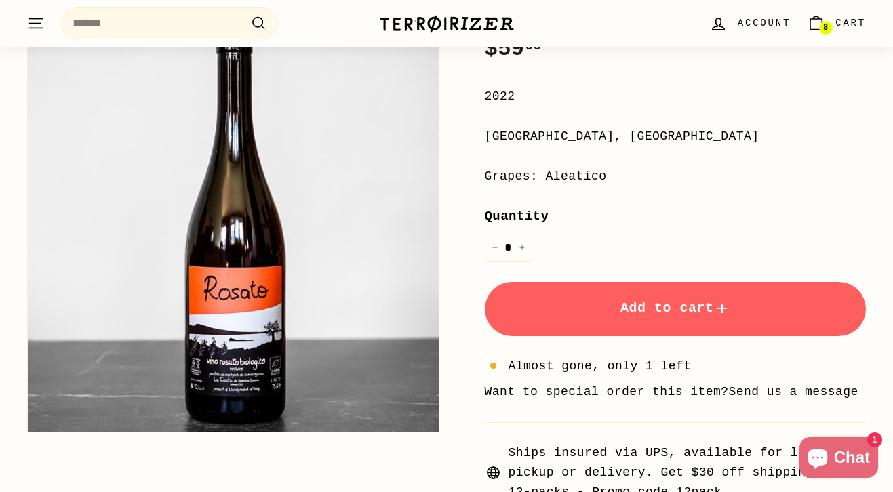
click at [608, 303] on button "Add to cart" at bounding box center [676, 309] width 382 height 54
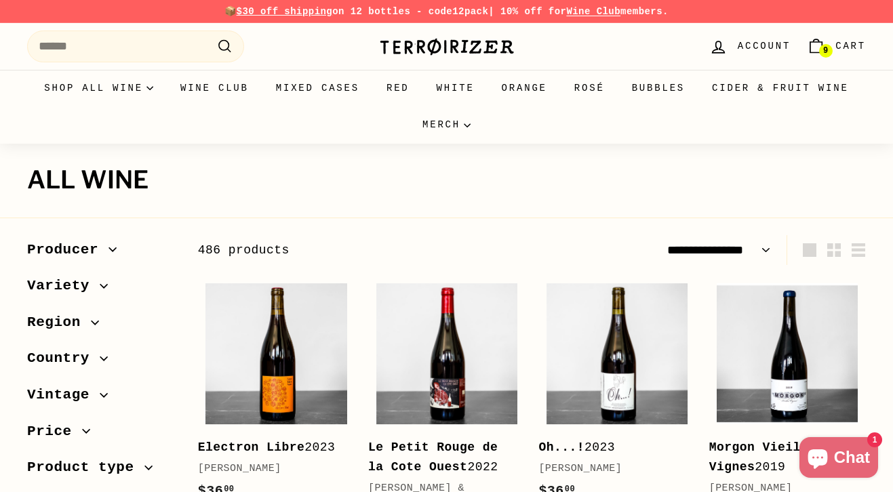
select select "**********"
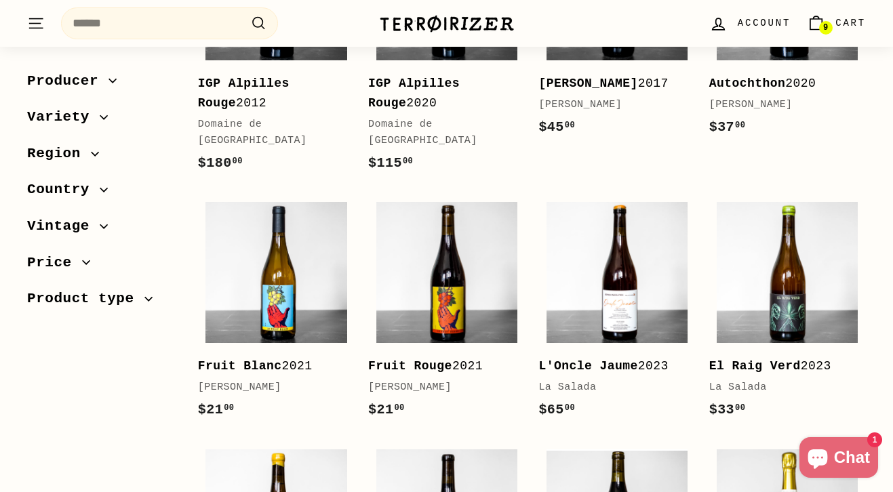
scroll to position [1217, 0]
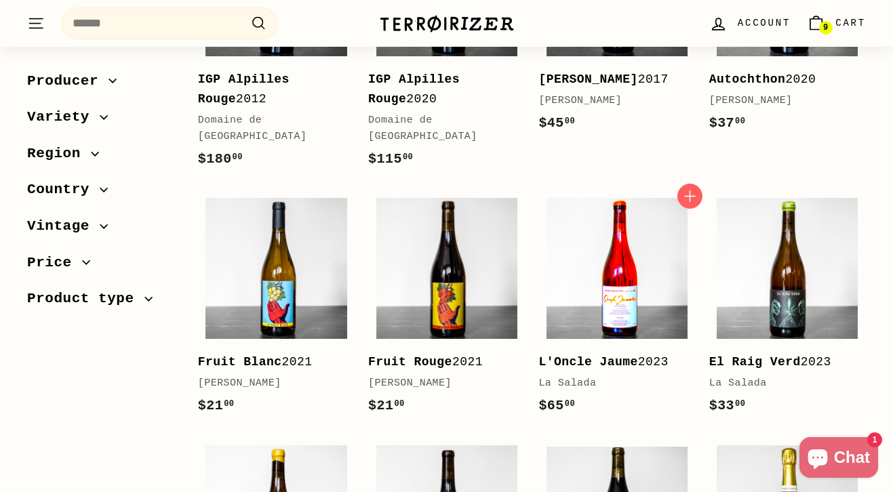
click at [596, 235] on img at bounding box center [616, 268] width 141 height 141
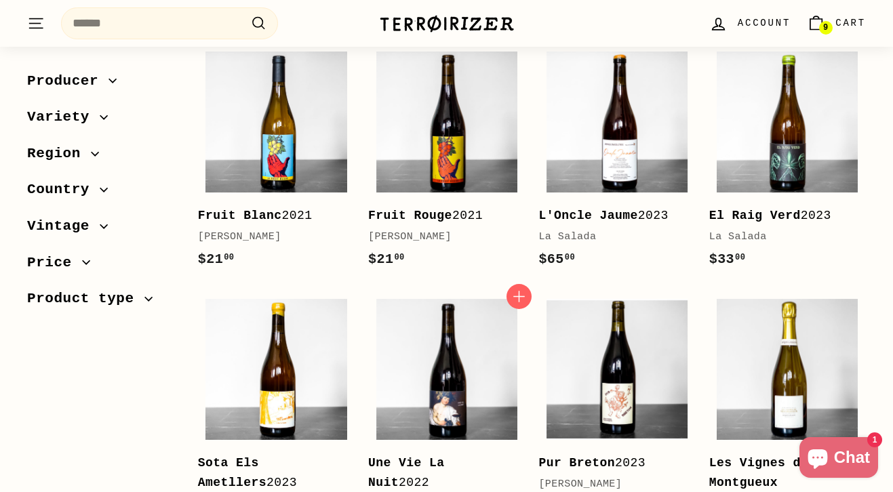
scroll to position [1360, 0]
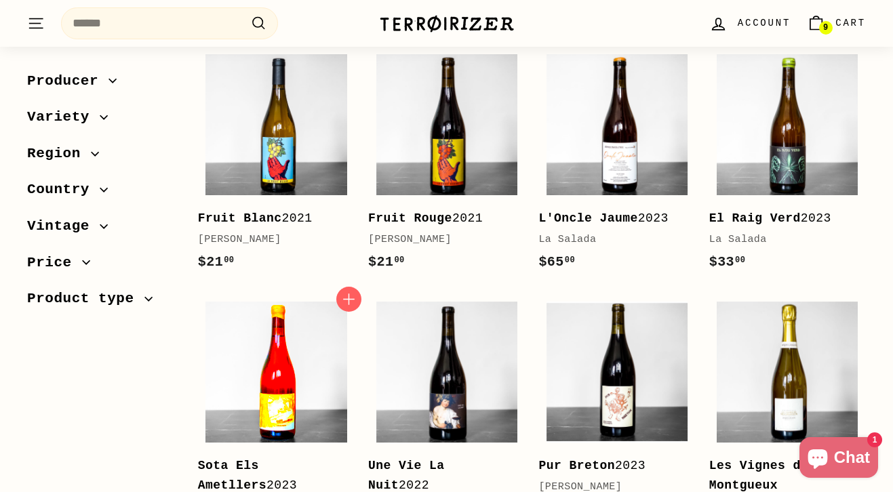
click at [264, 350] on img at bounding box center [275, 372] width 141 height 141
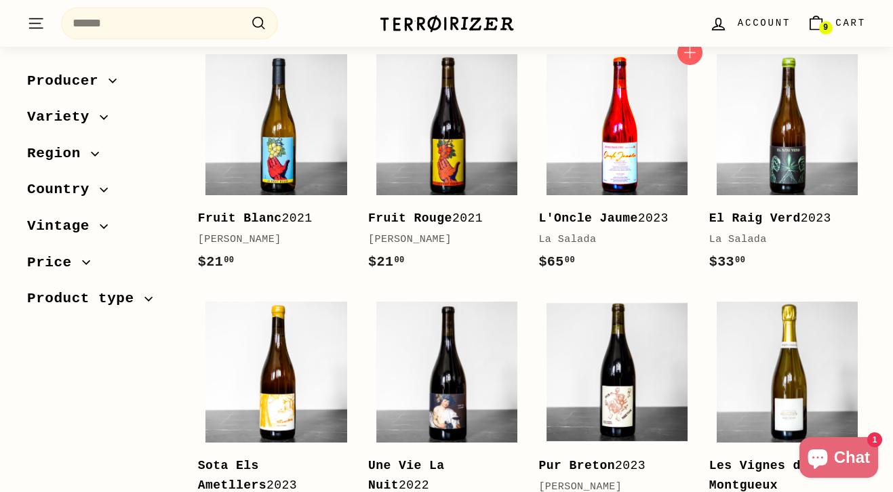
click at [601, 114] on img at bounding box center [616, 124] width 141 height 141
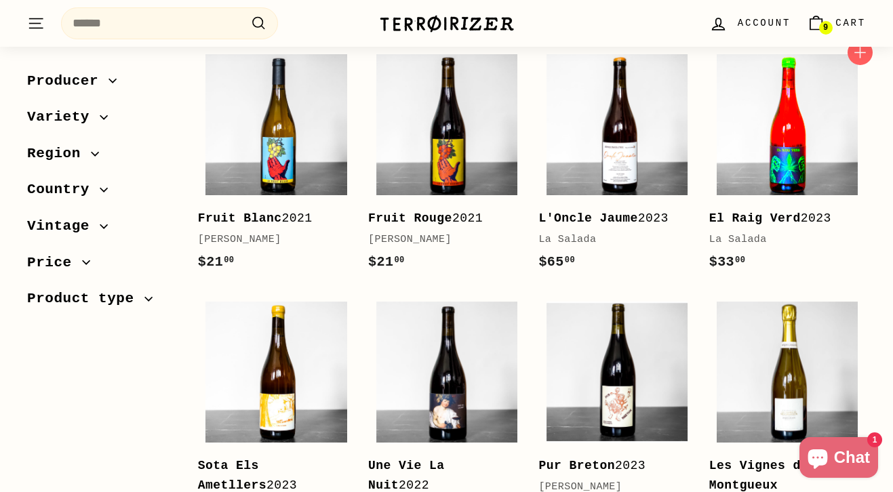
click at [773, 131] on img at bounding box center [786, 124] width 141 height 141
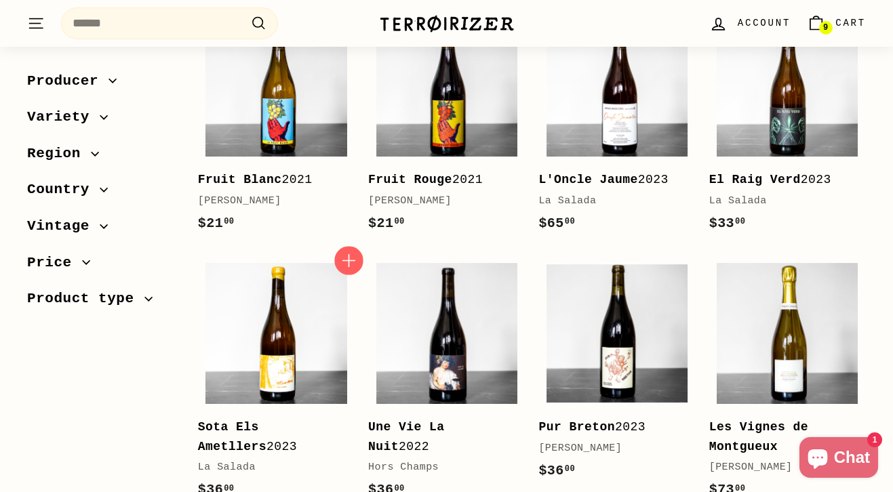
scroll to position [1400, 0]
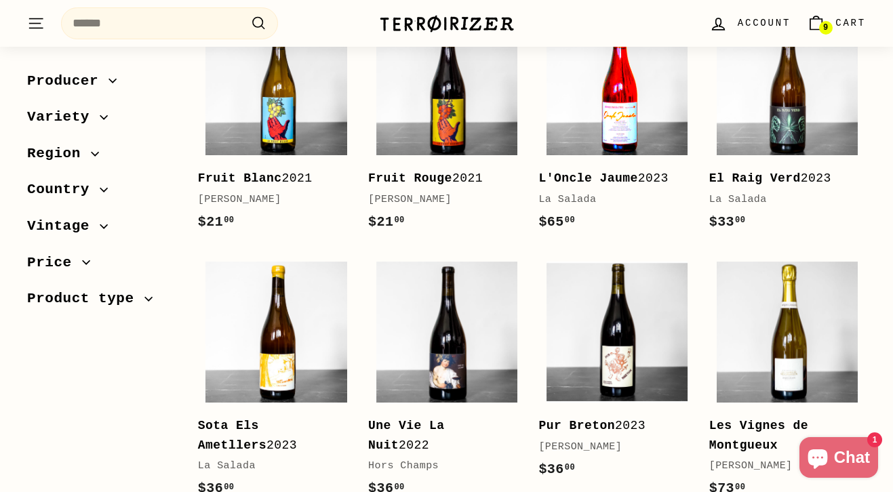
click at [601, 79] on img at bounding box center [616, 84] width 141 height 141
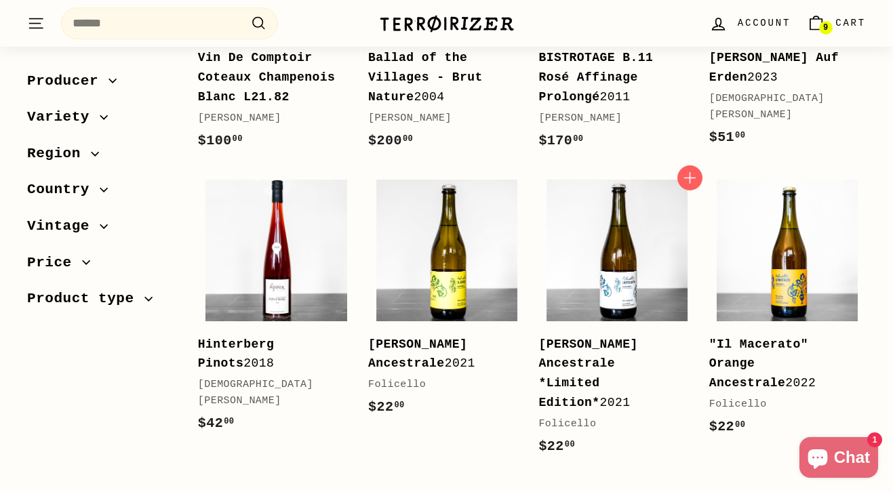
scroll to position [2640, 0]
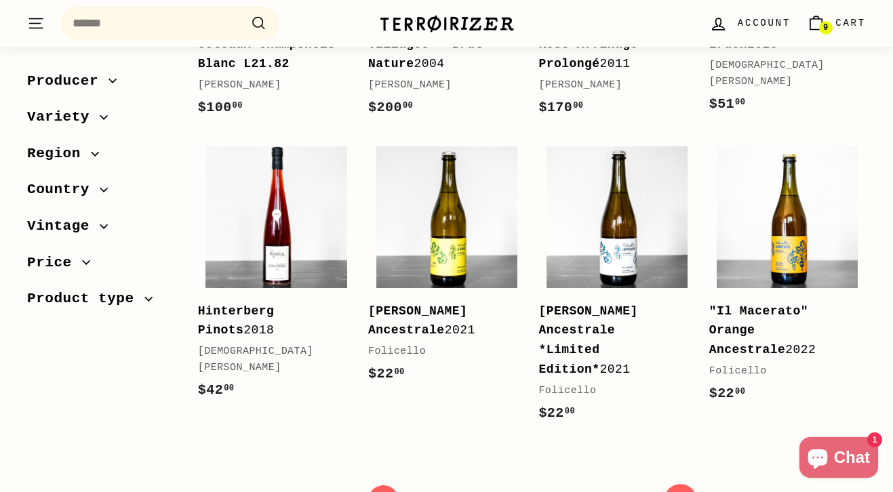
click at [685, 484] on link "icon-chevron Next" at bounding box center [680, 500] width 33 height 33
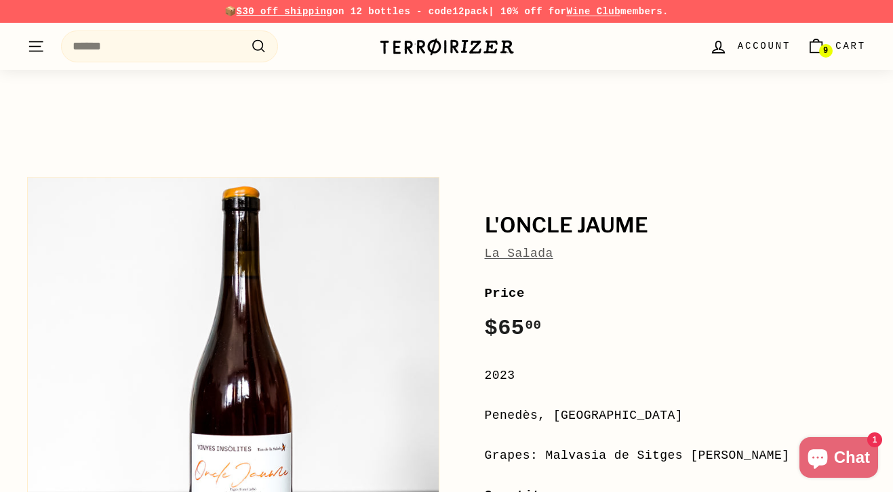
scroll to position [157, 0]
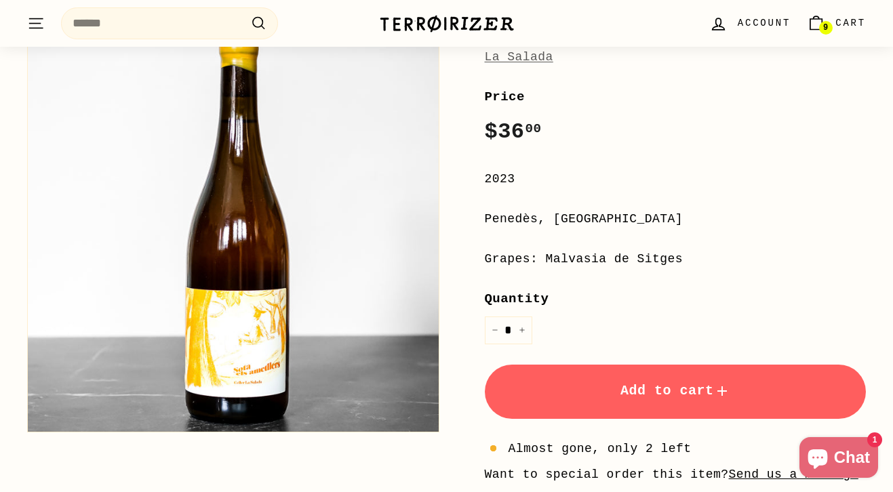
scroll to position [205, 0]
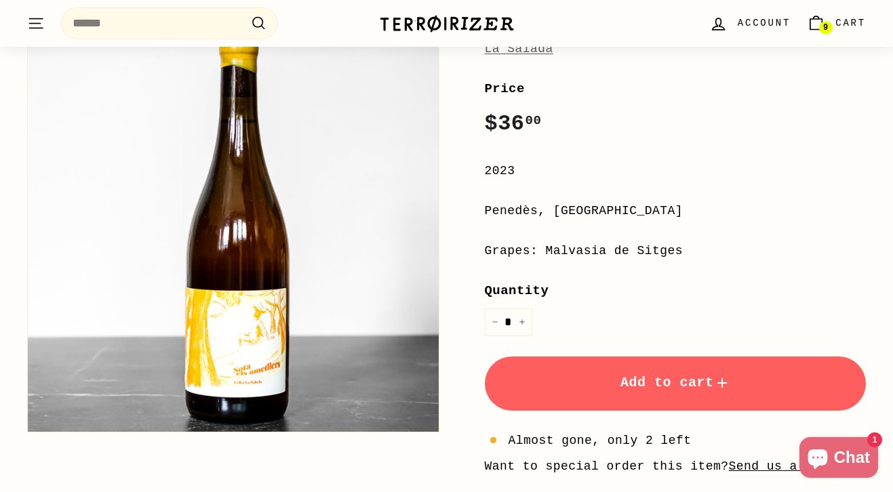
click at [614, 384] on button "Add to cart" at bounding box center [676, 384] width 382 height 54
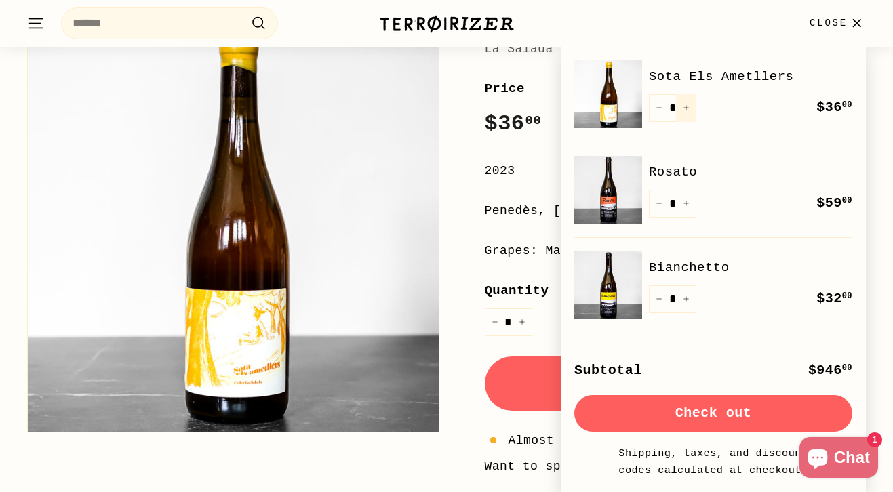
click at [686, 107] on icon "Increase item quantity by one" at bounding box center [685, 108] width 5 height 5
type input "*"
click at [842, 20] on span "Close" at bounding box center [828, 23] width 38 height 15
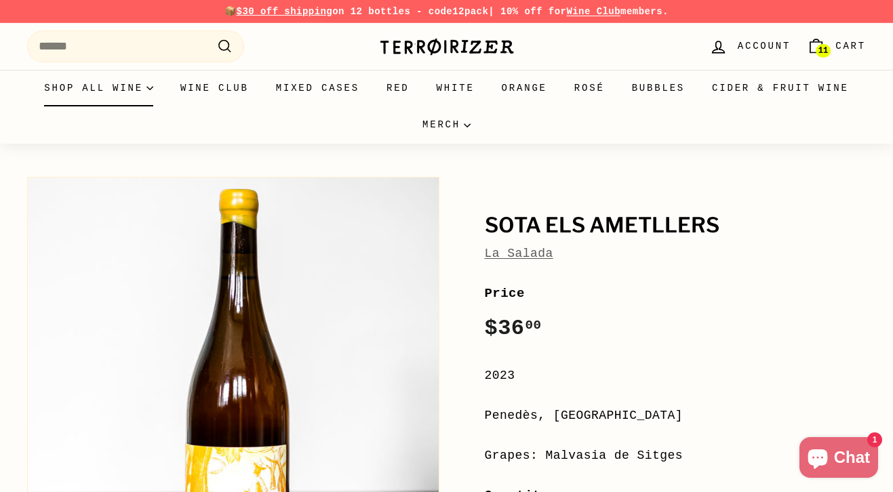
scroll to position [0, 0]
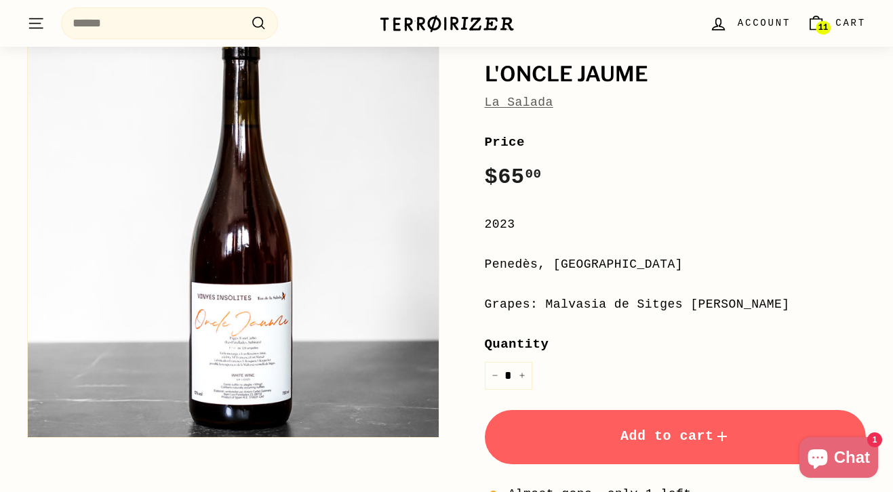
scroll to position [115, 0]
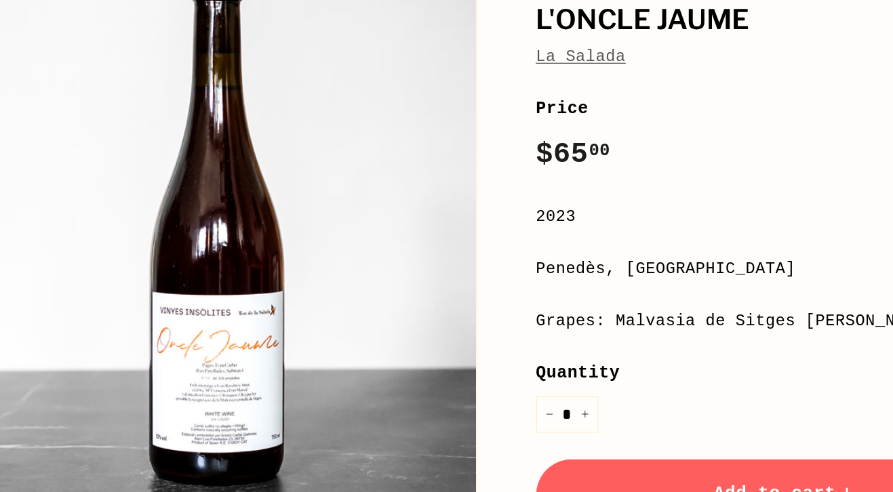
click at [176, 247] on button "Zoom" at bounding box center [233, 267] width 411 height 411
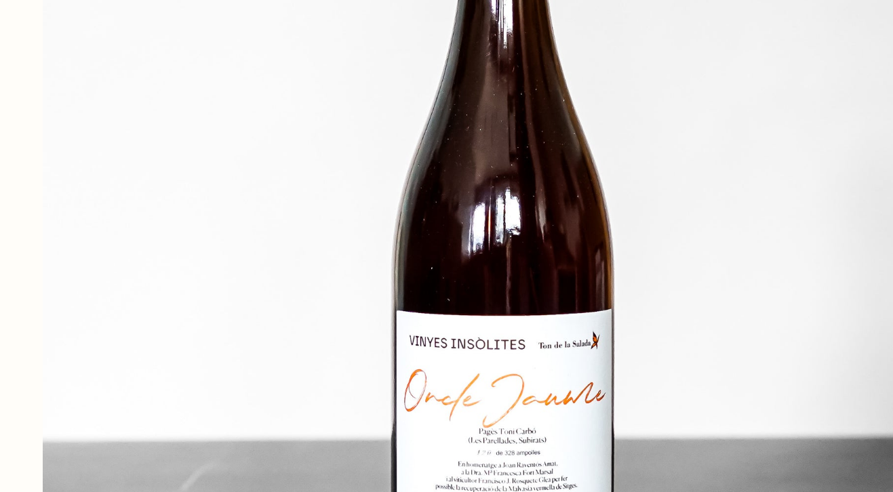
scroll to position [75, 0]
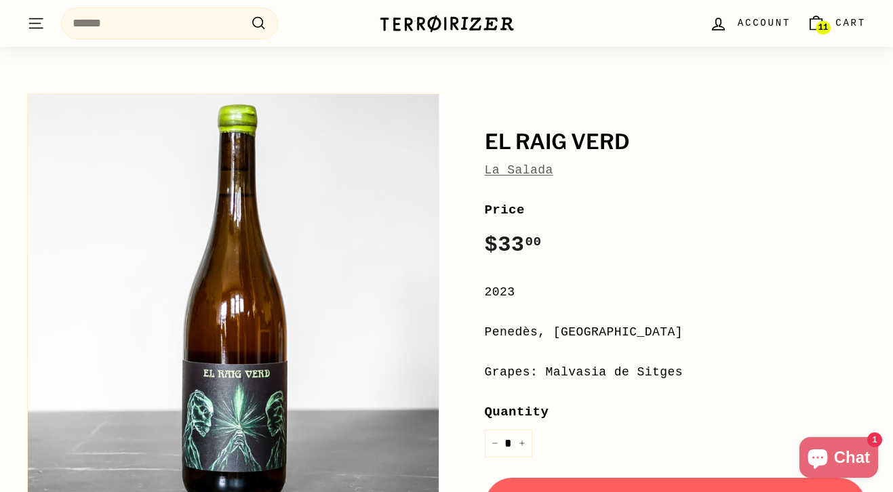
scroll to position [133, 0]
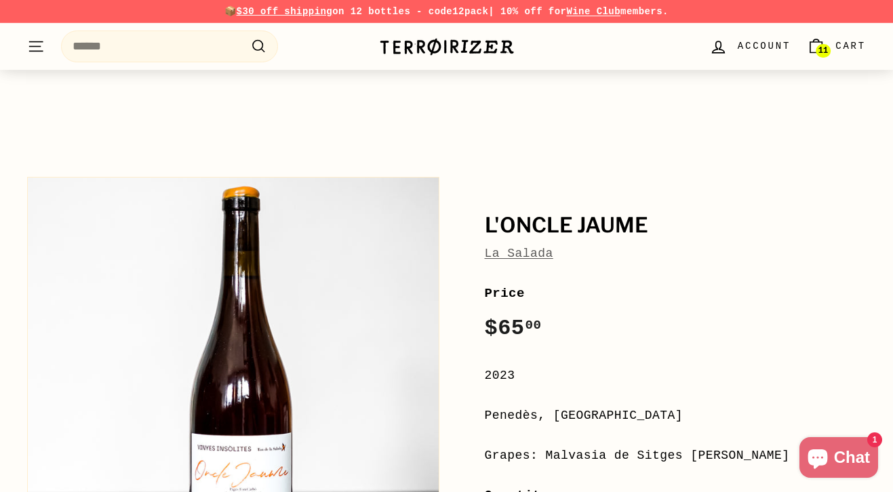
scroll to position [180, 0]
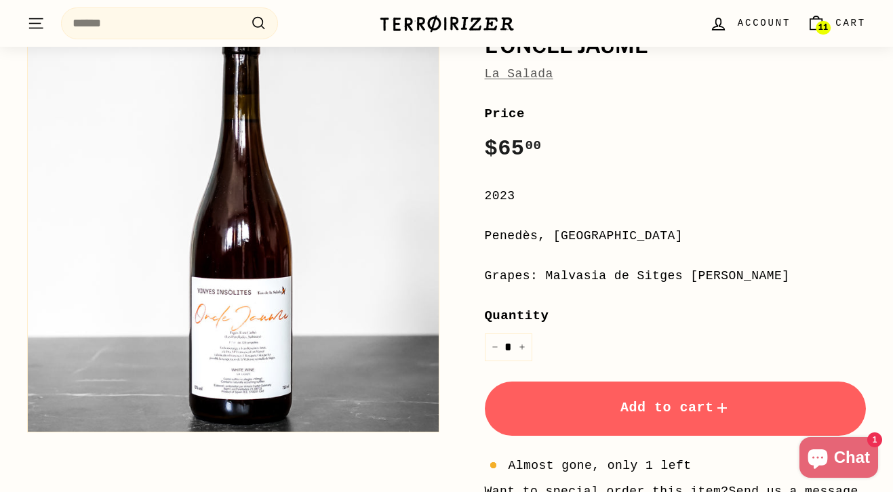
click at [244, 399] on button "Zoom" at bounding box center [233, 226] width 411 height 411
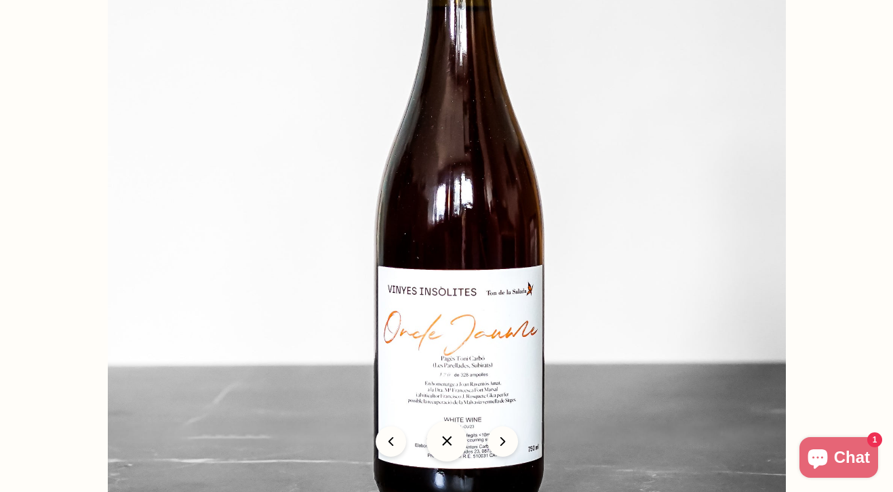
click at [476, 362] on img at bounding box center [447, 183] width 678 height 678
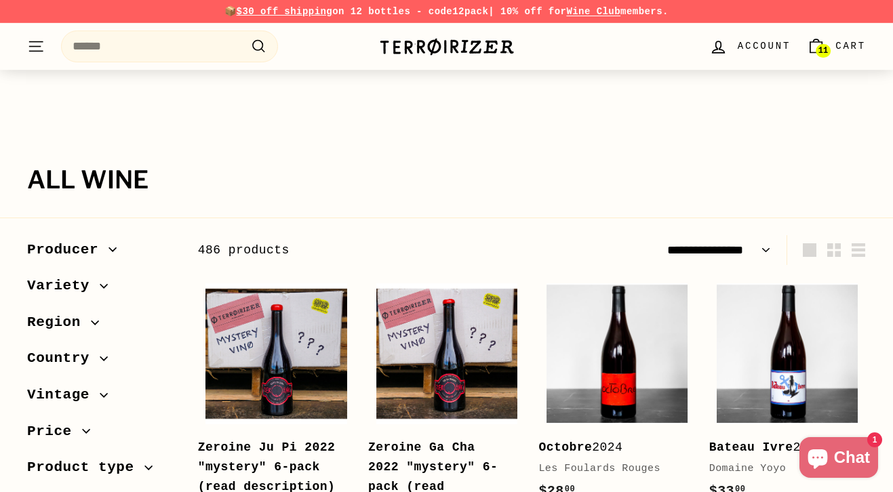
select select "**********"
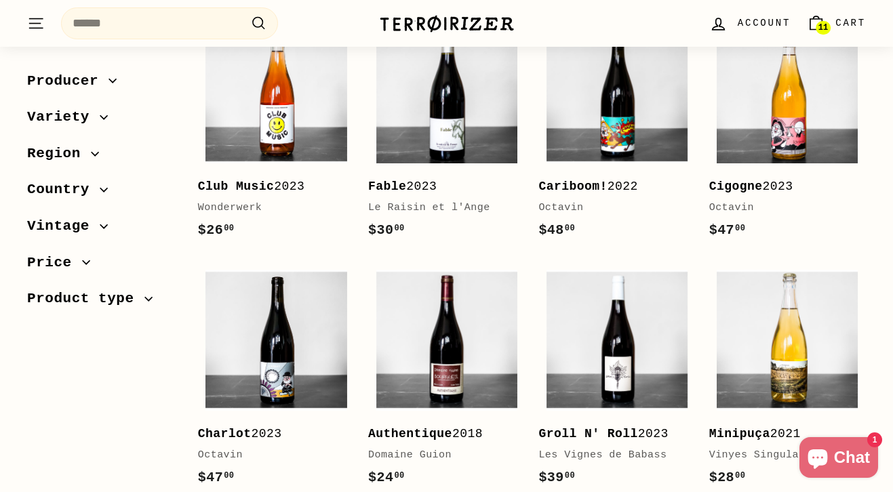
scroll to position [1319, 0]
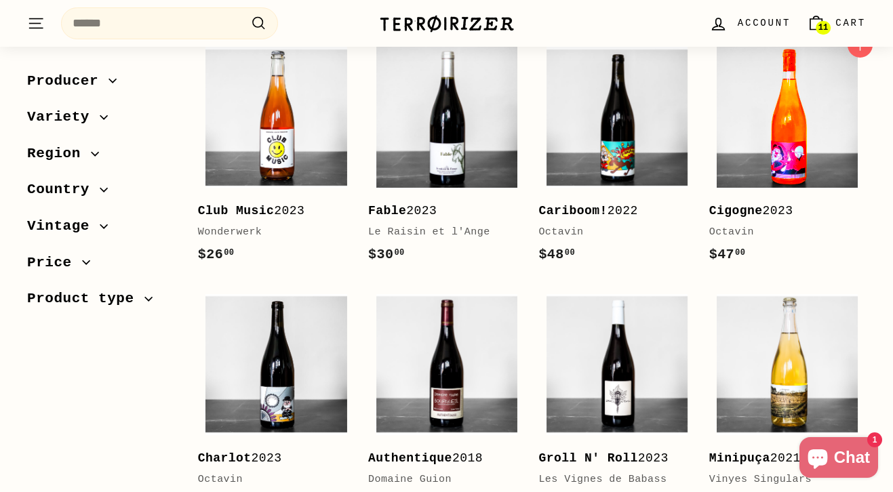
click at [780, 104] on img at bounding box center [786, 117] width 141 height 141
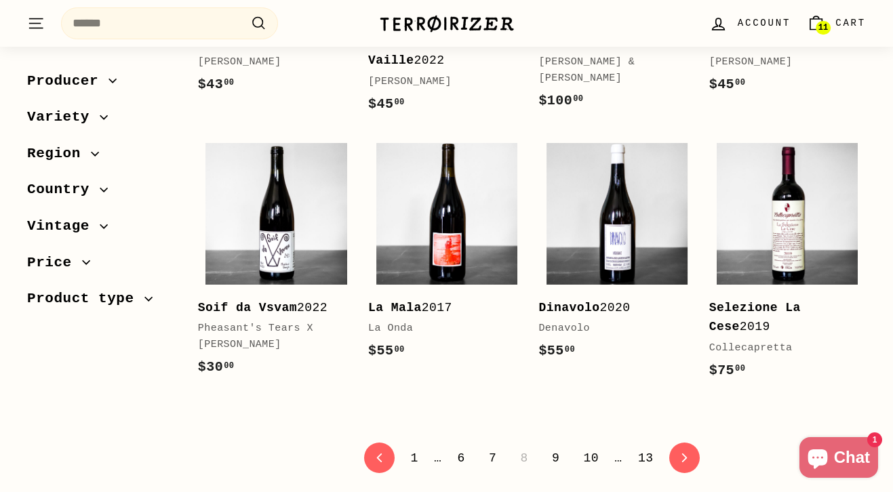
scroll to position [2542, 0]
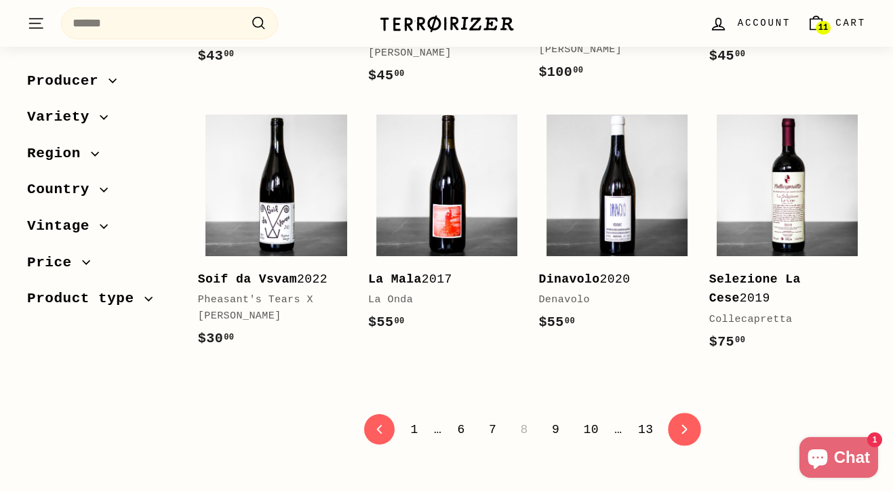
click at [682, 433] on icon "icon-chevron" at bounding box center [683, 429] width 9 height 9
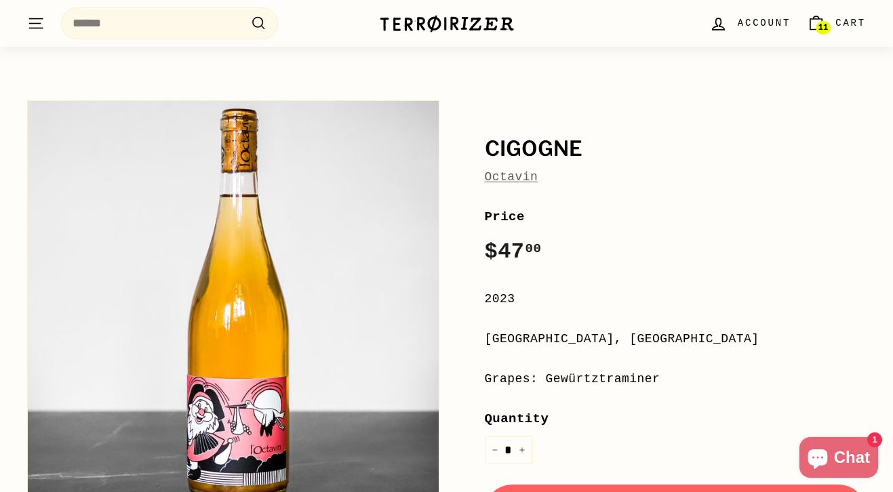
scroll to position [110, 0]
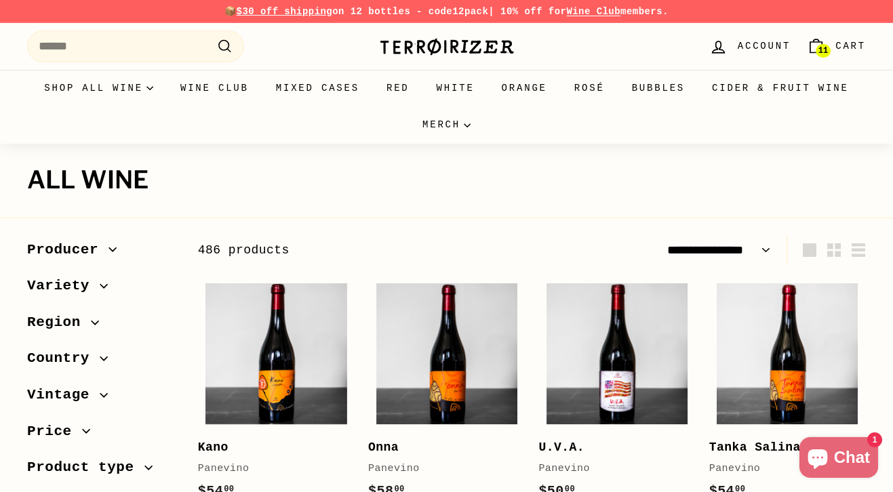
select select "**********"
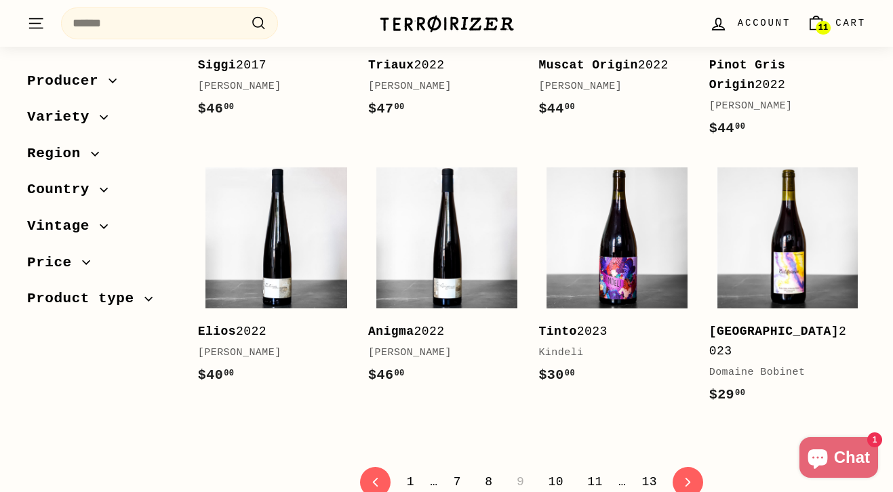
scroll to position [2575, 0]
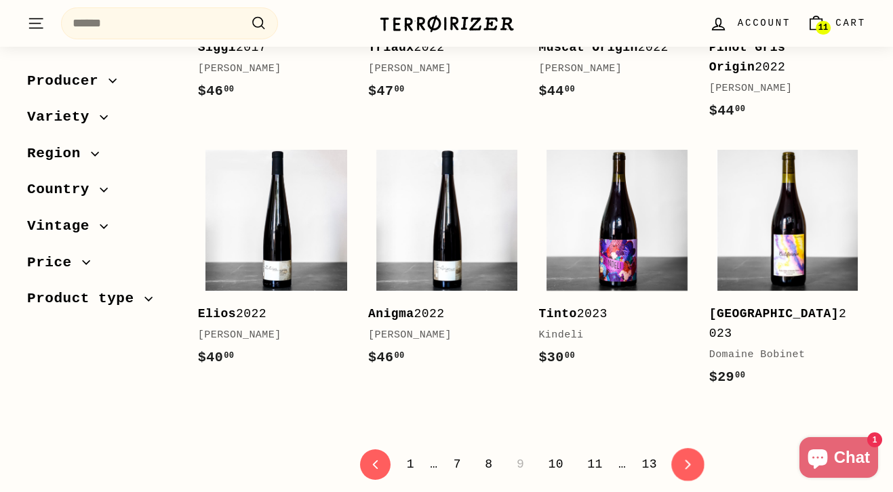
click at [695, 448] on link "icon-chevron Next" at bounding box center [687, 464] width 33 height 33
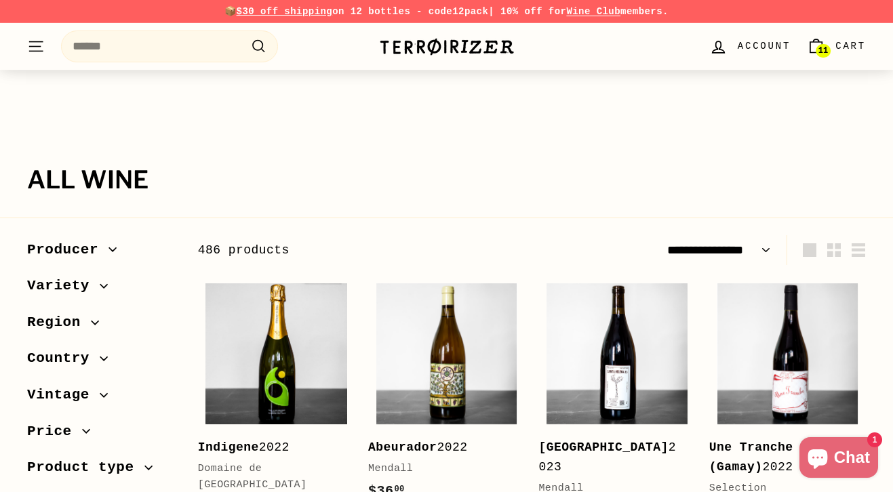
select select "**********"
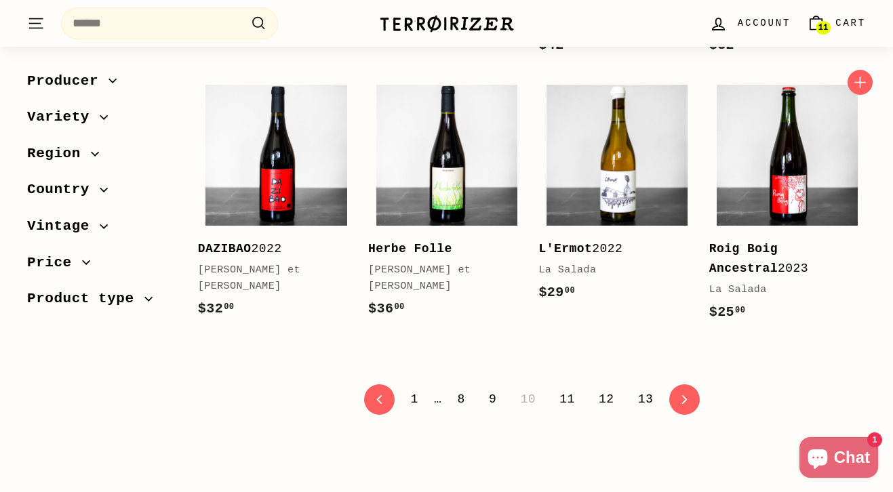
scroll to position [2676, 0]
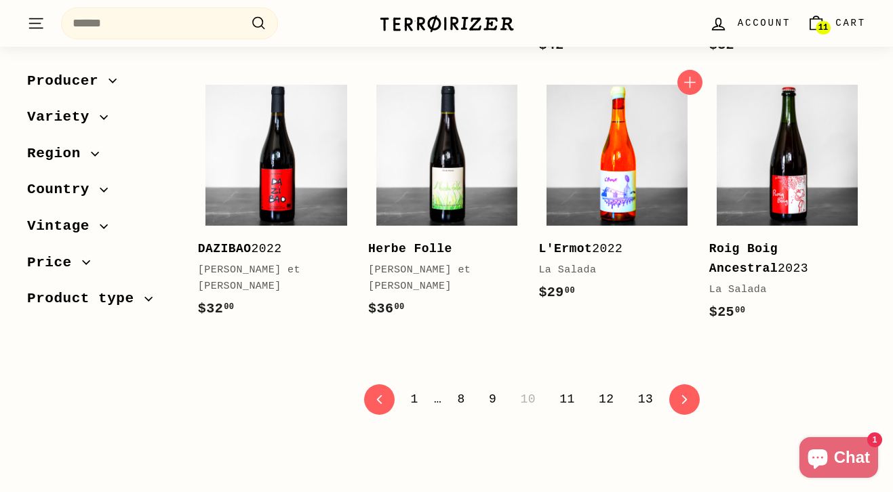
click at [614, 155] on img at bounding box center [616, 155] width 141 height 141
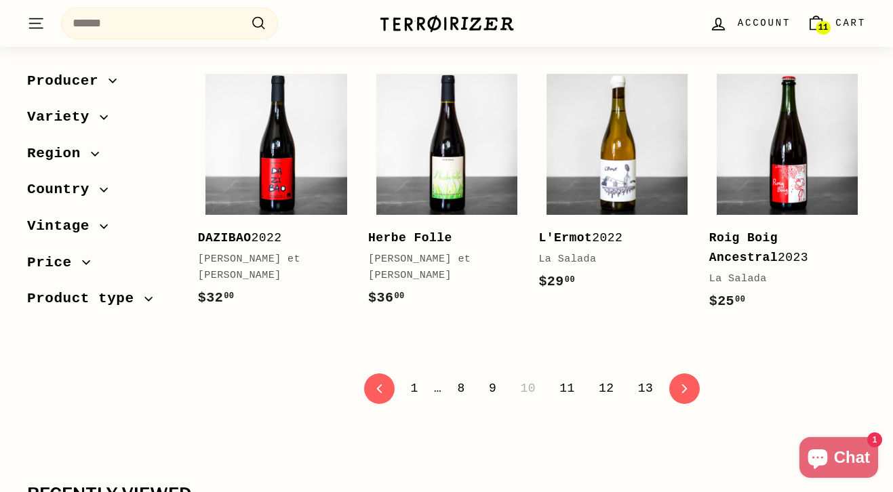
scroll to position [2691, 0]
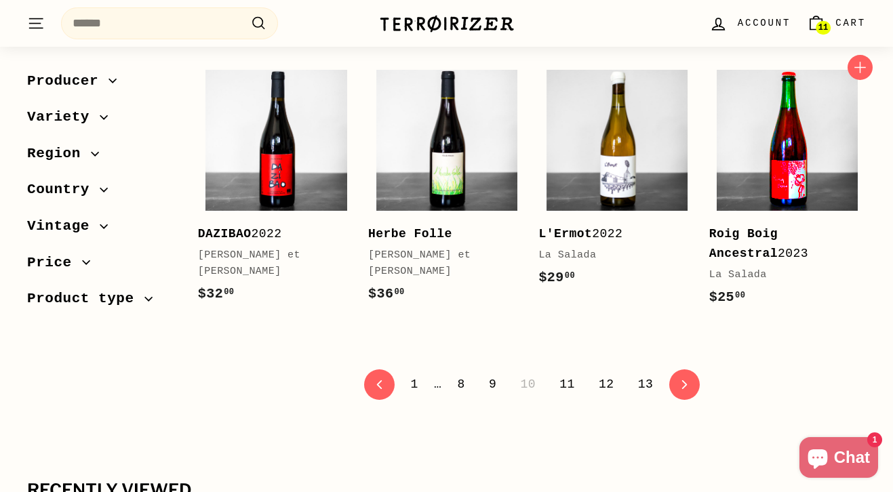
click at [786, 144] on img at bounding box center [786, 140] width 141 height 141
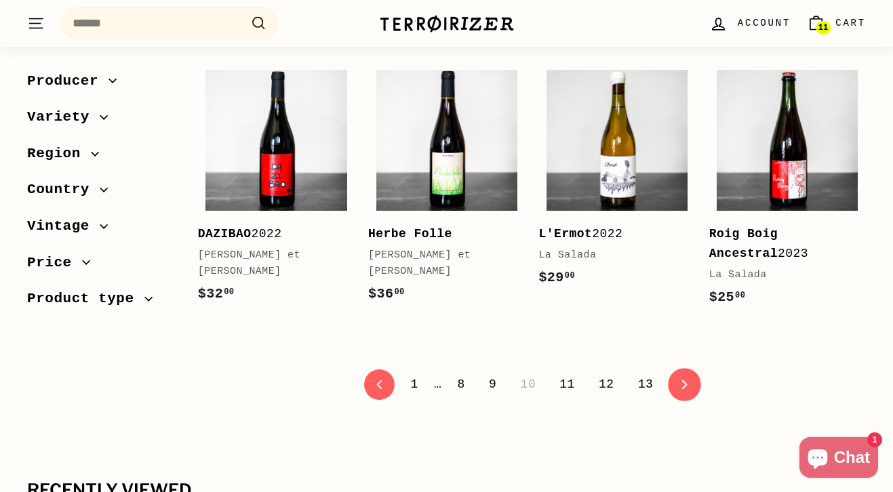
click at [690, 384] on link "icon-chevron Next" at bounding box center [684, 384] width 33 height 33
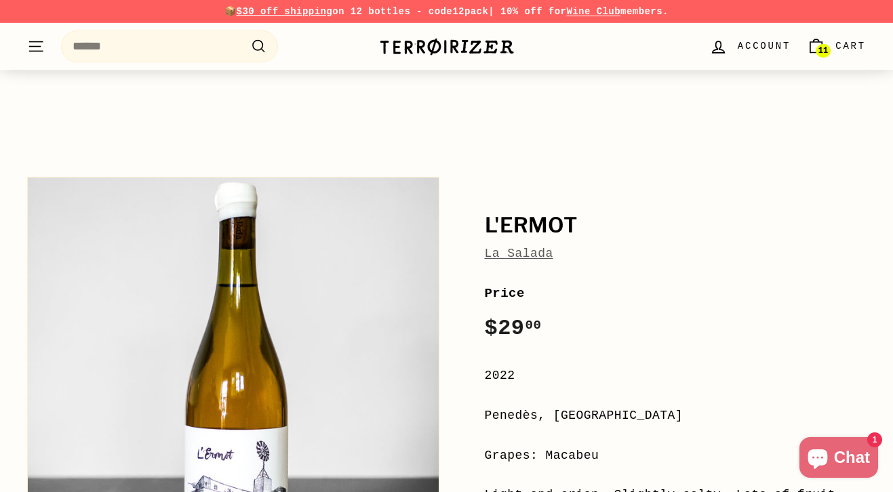
scroll to position [184, 0]
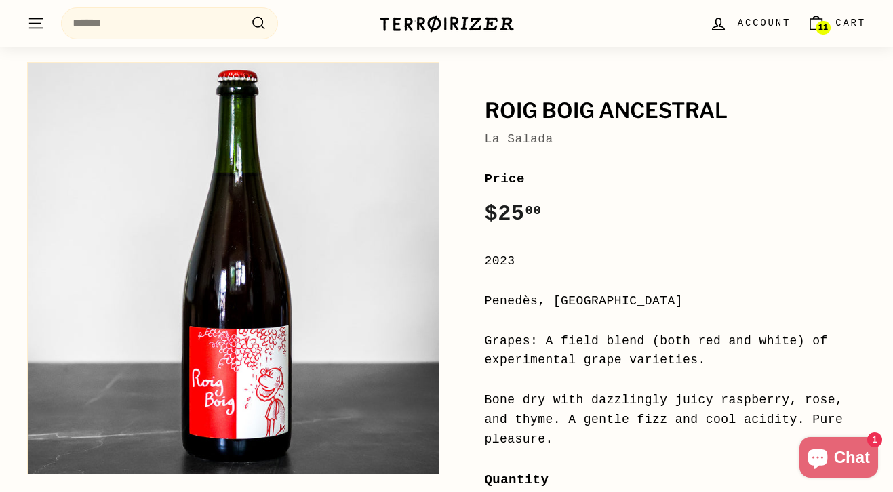
scroll to position [131, 0]
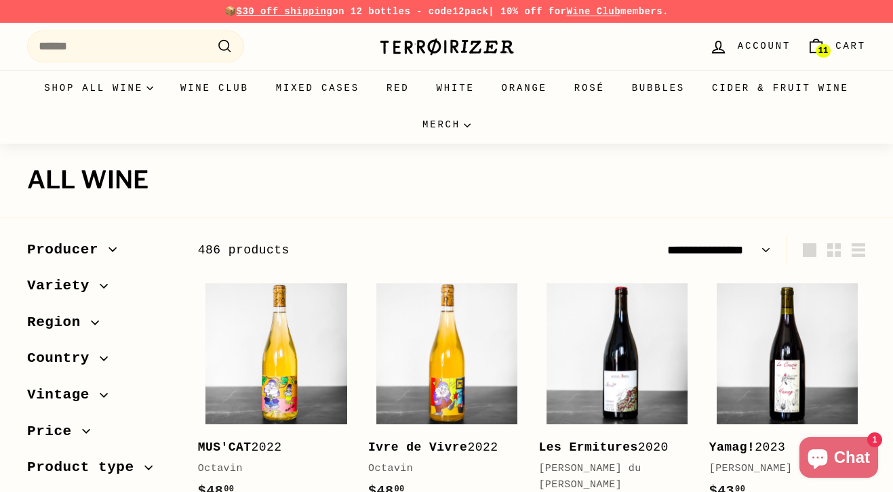
select select "**********"
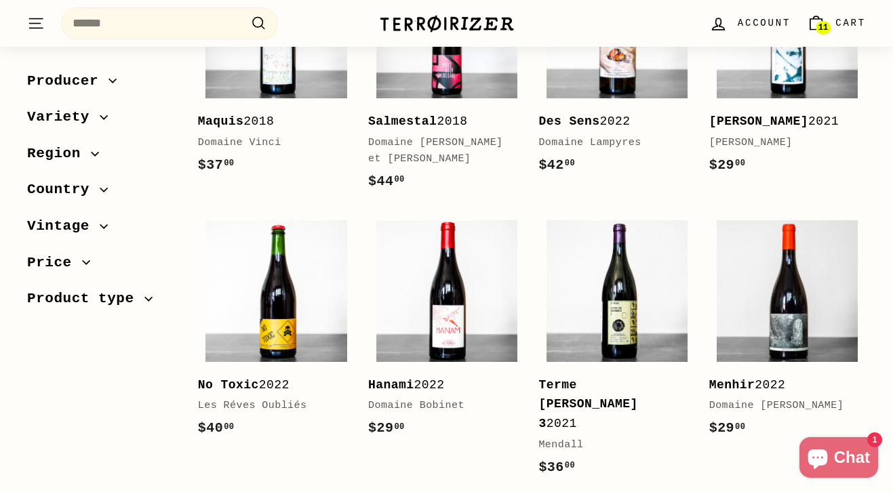
scroll to position [2559, 0]
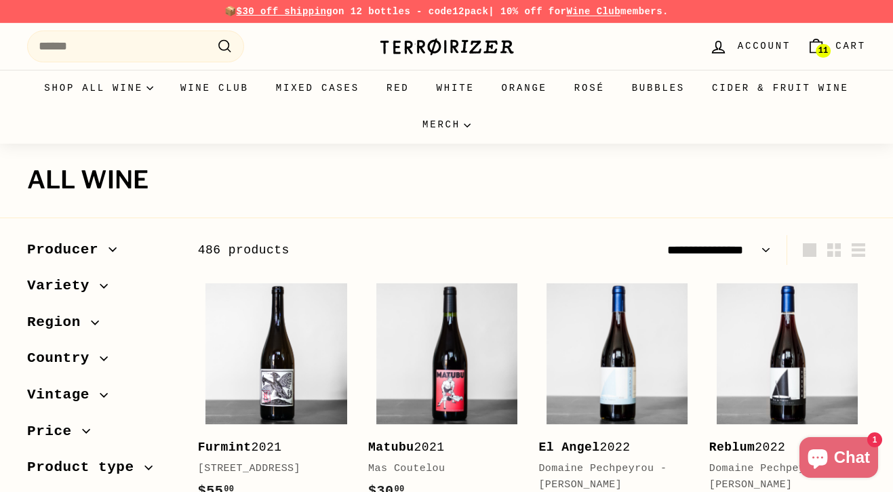
select select "**********"
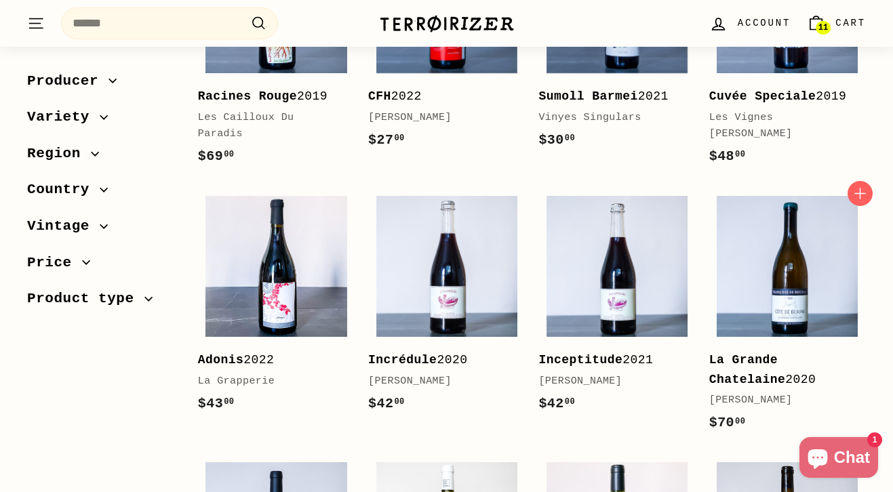
scroll to position [1418, 0]
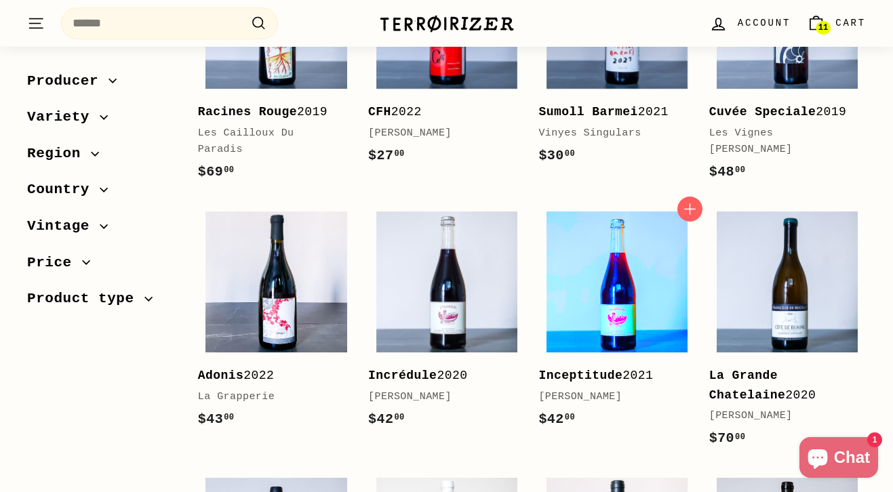
click at [589, 253] on img at bounding box center [616, 281] width 141 height 141
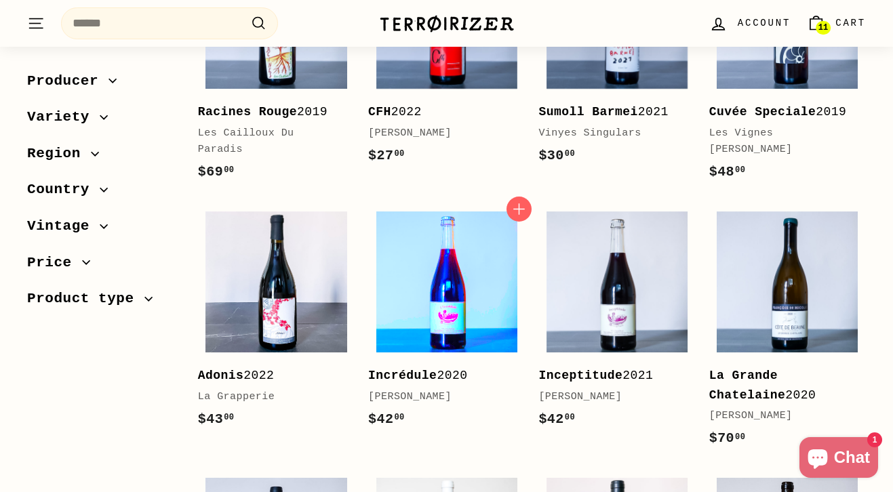
click at [427, 235] on img at bounding box center [446, 281] width 141 height 141
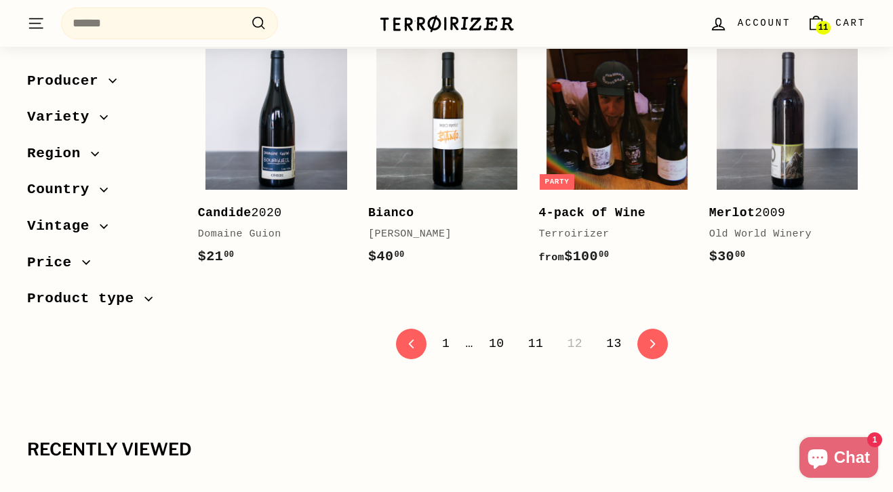
scroll to position [2693, 0]
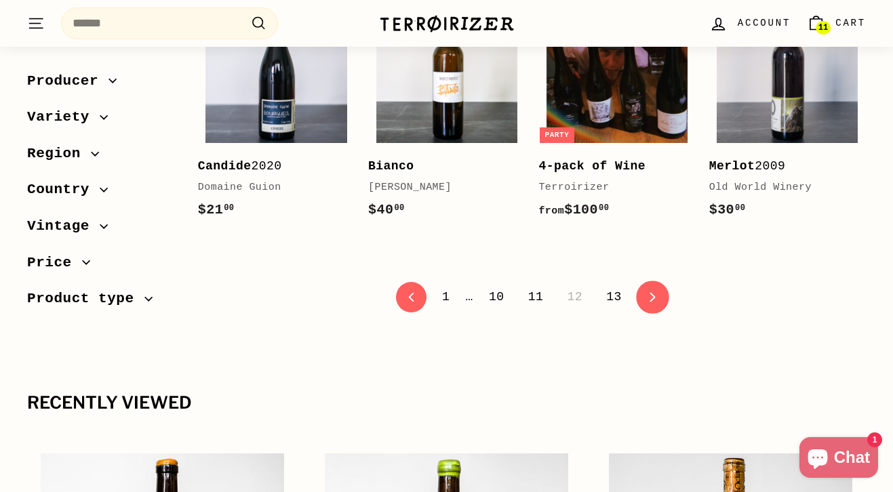
click at [651, 292] on icon "icon-chevron" at bounding box center [652, 296] width 9 height 9
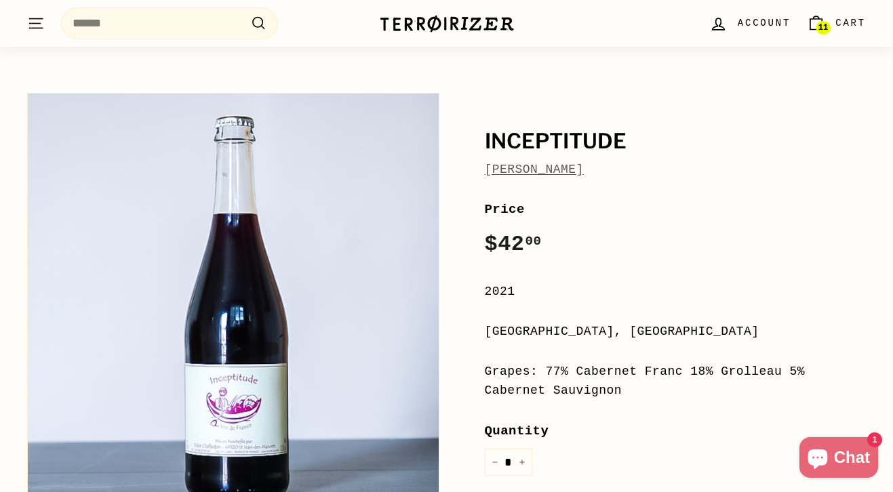
scroll to position [85, 0]
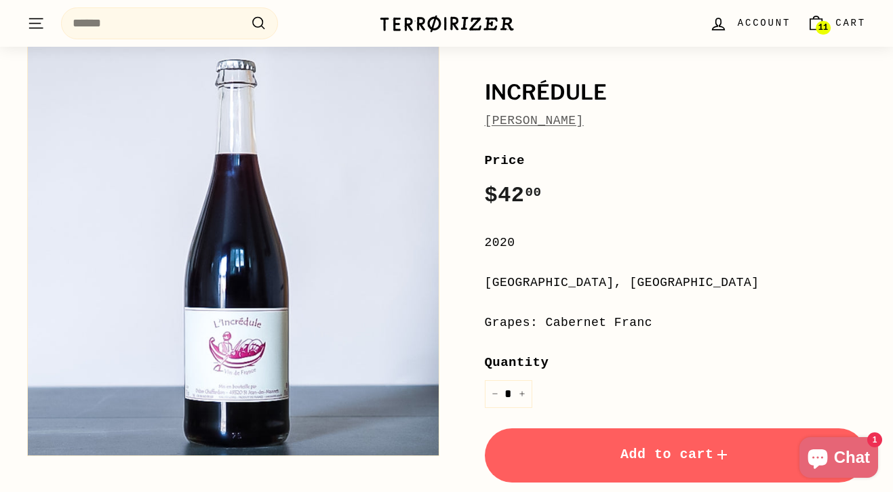
scroll to position [133, 0]
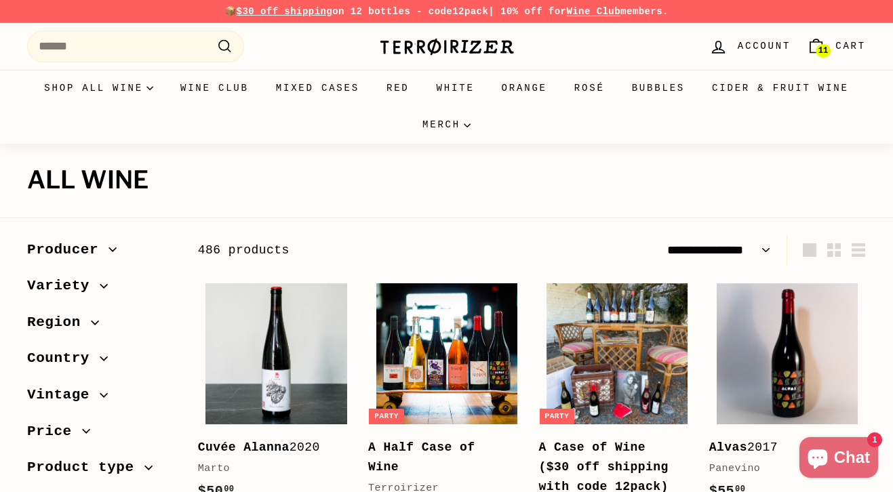
select select "**********"
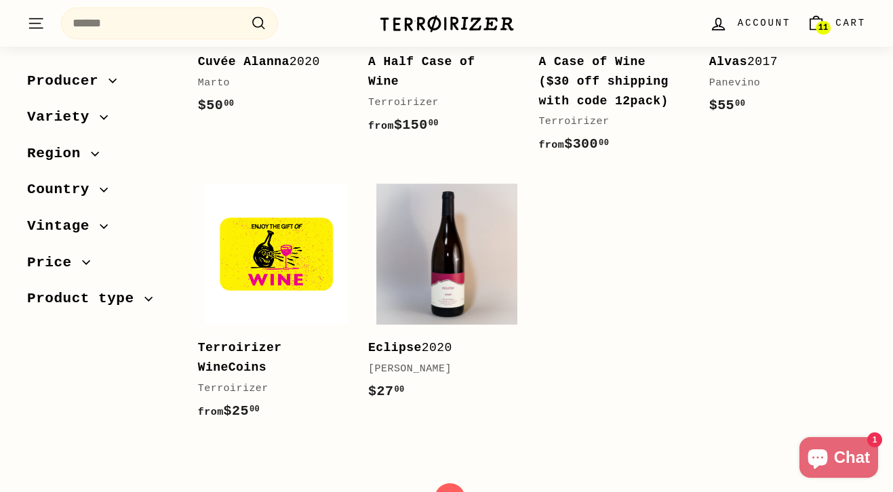
scroll to position [177, 0]
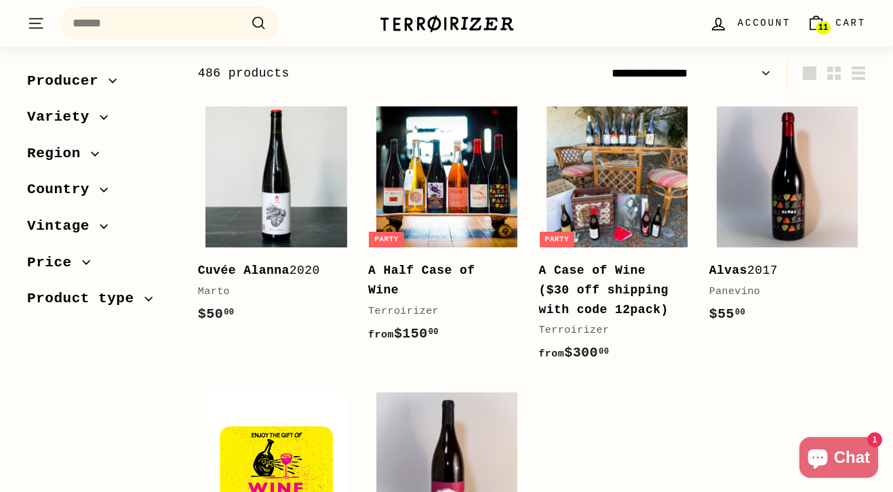
click at [839, 20] on span "Cart" at bounding box center [850, 23] width 30 height 15
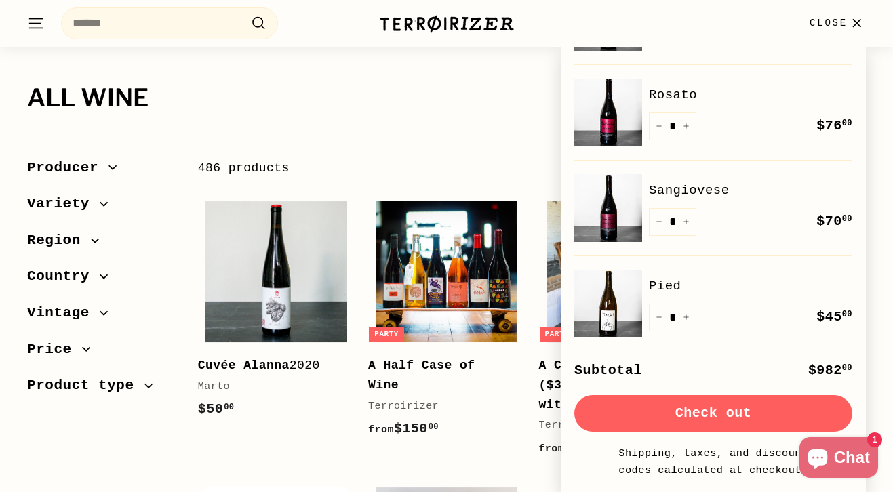
scroll to position [355, 0]
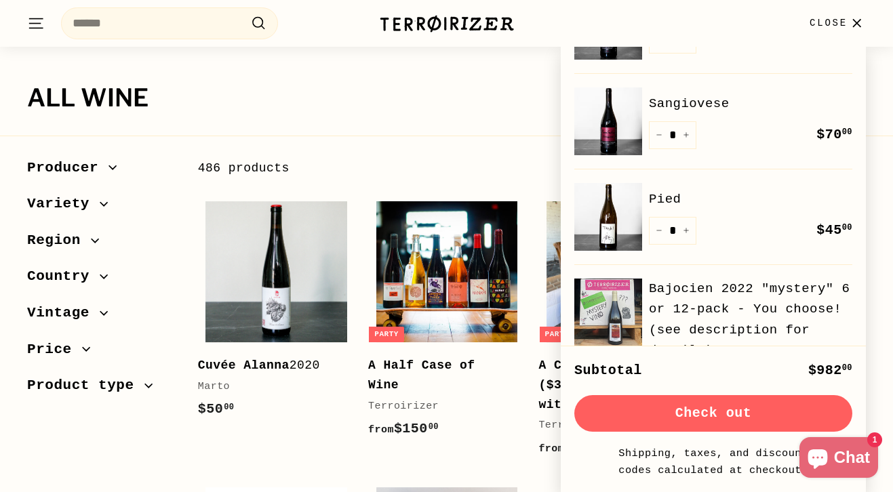
click at [737, 413] on button "Check out" at bounding box center [713, 413] width 278 height 37
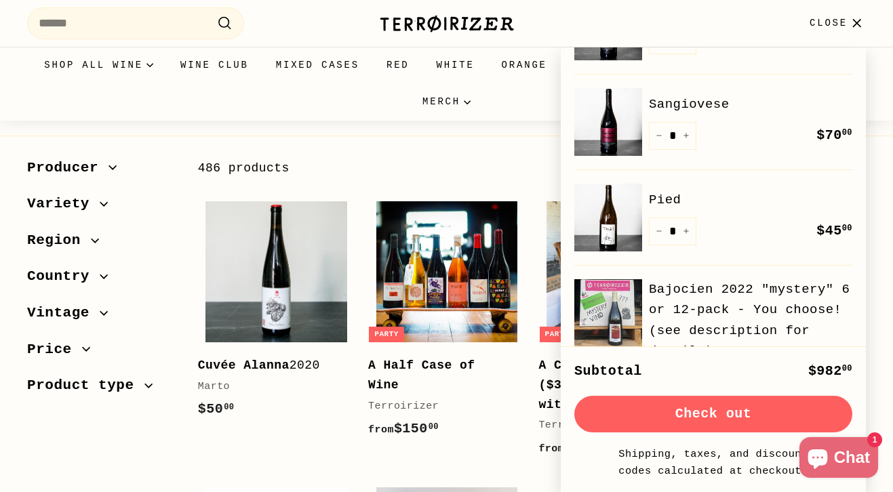
scroll to position [0, 0]
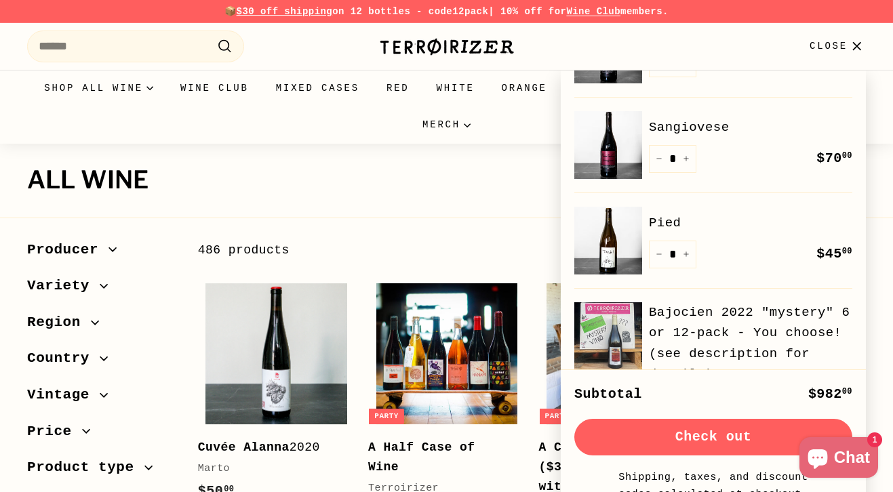
click at [697, 314] on link "Bajocien 2022 "mystery" 6 or 12-pack - You choose! (see description for details)" at bounding box center [750, 343] width 203 height 83
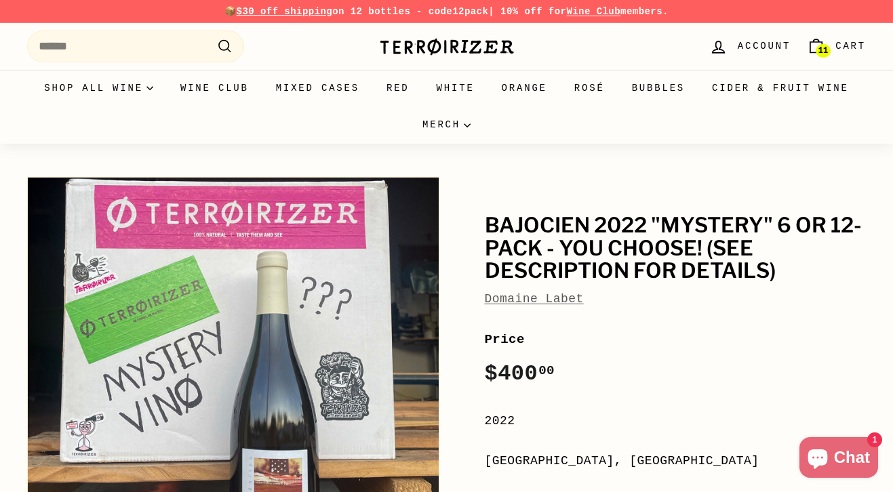
click at [842, 47] on span "Cart" at bounding box center [850, 46] width 30 height 15
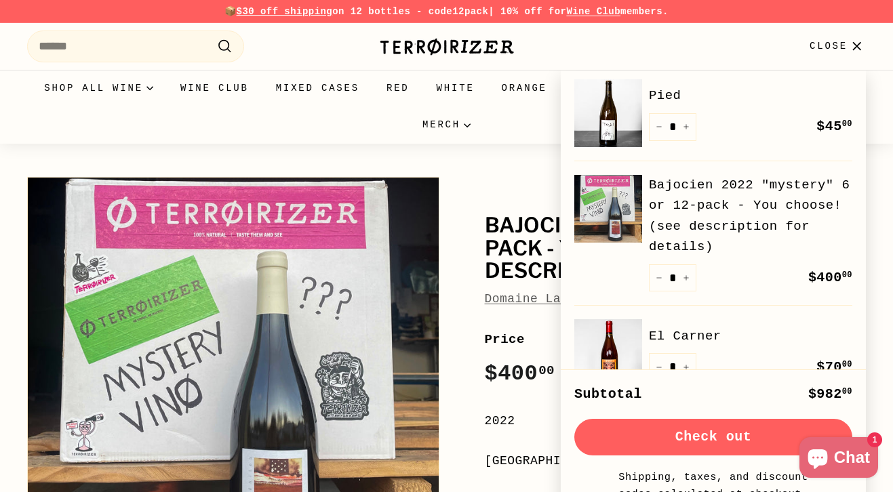
scroll to position [488, 0]
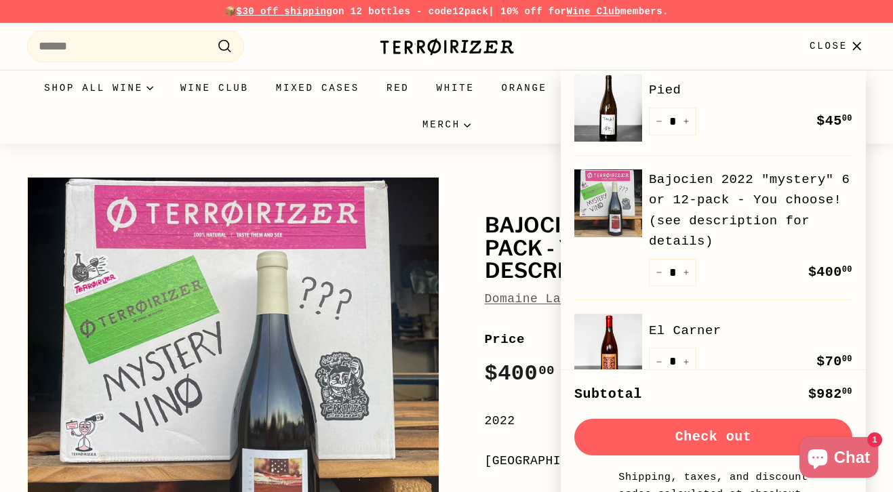
click at [832, 38] on button "Close" at bounding box center [837, 46] width 73 height 40
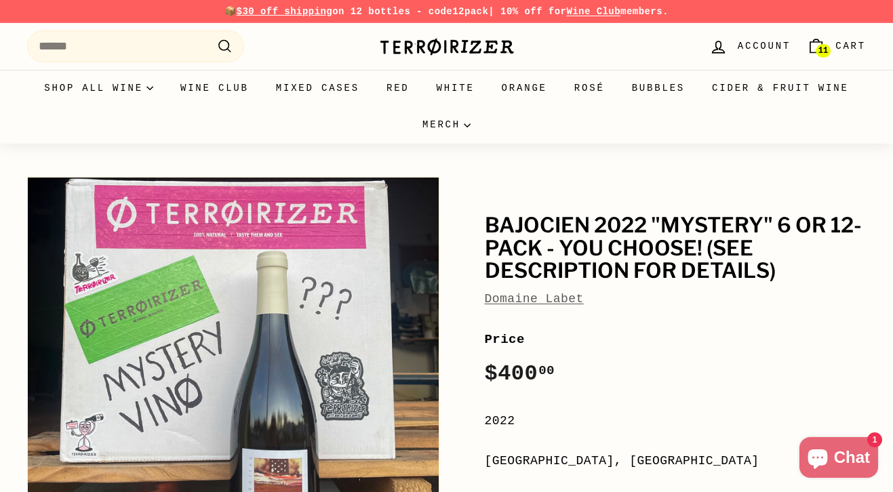
scroll to position [0, 0]
click at [837, 46] on span "Cart" at bounding box center [850, 46] width 30 height 15
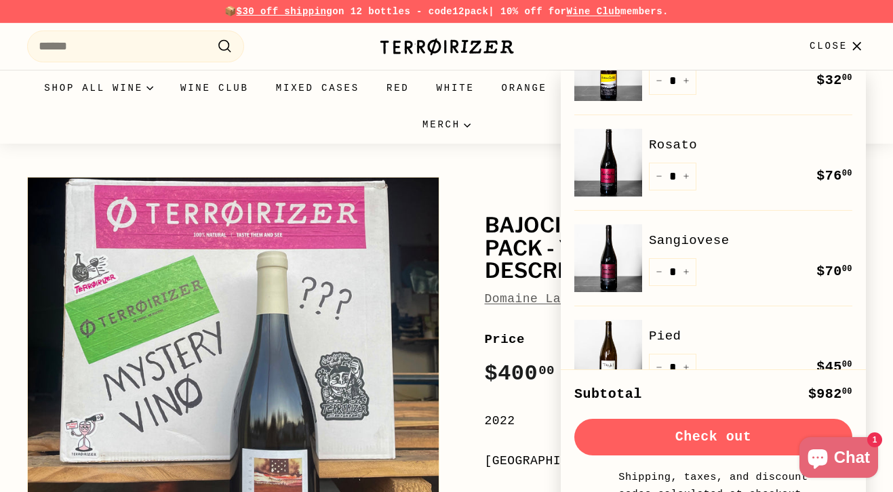
scroll to position [244, 0]
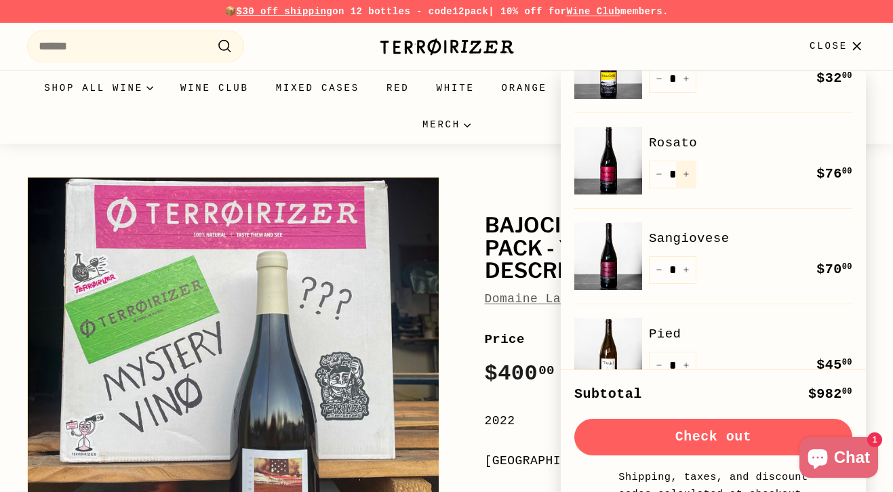
click at [689, 175] on button "+" at bounding box center [686, 175] width 20 height 28
type input "*"
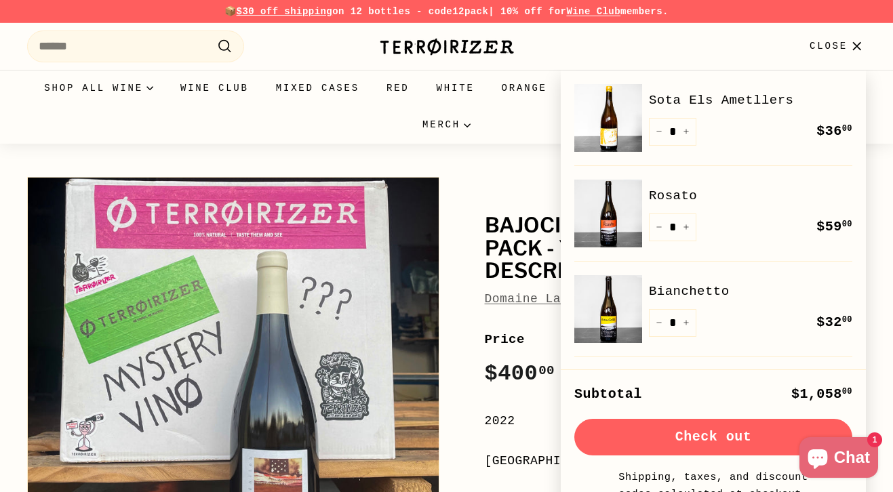
scroll to position [0, 0]
click at [754, 433] on button "Check out" at bounding box center [713, 437] width 278 height 37
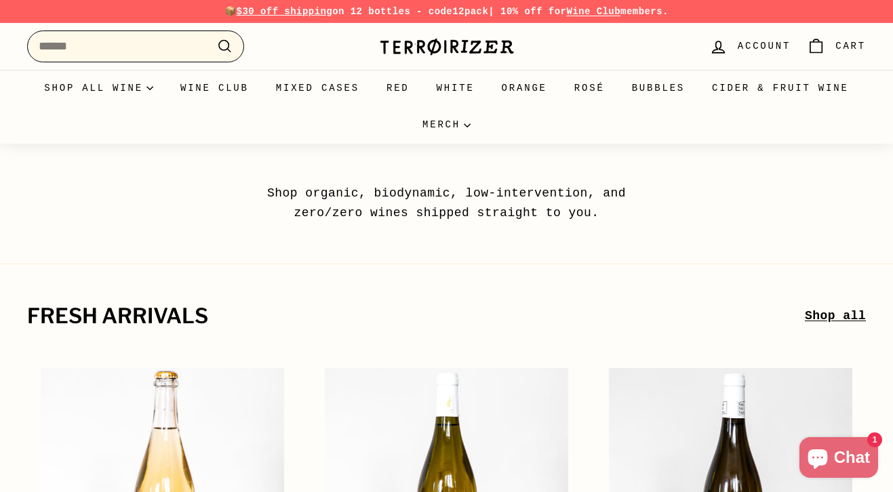
click at [184, 41] on input "Search" at bounding box center [135, 46] width 217 height 32
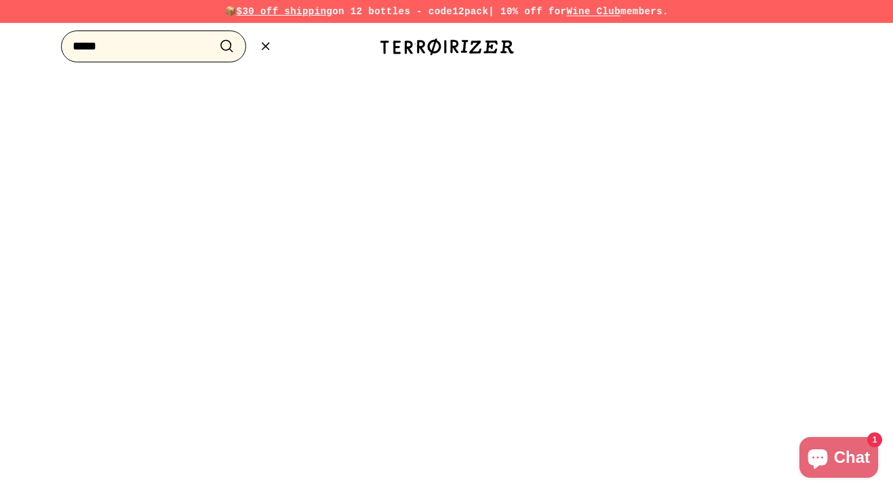
type input "*****"
click at [226, 46] on button ".cls-1{fill:none;stroke:#000;stroke-miterlimit:10;stroke-width:2px} Search" at bounding box center [226, 46] width 25 height 21
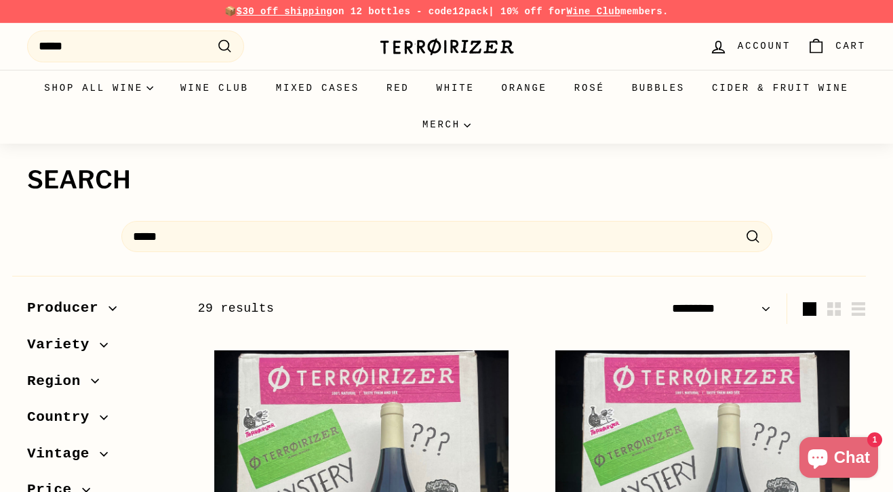
select select "*********"
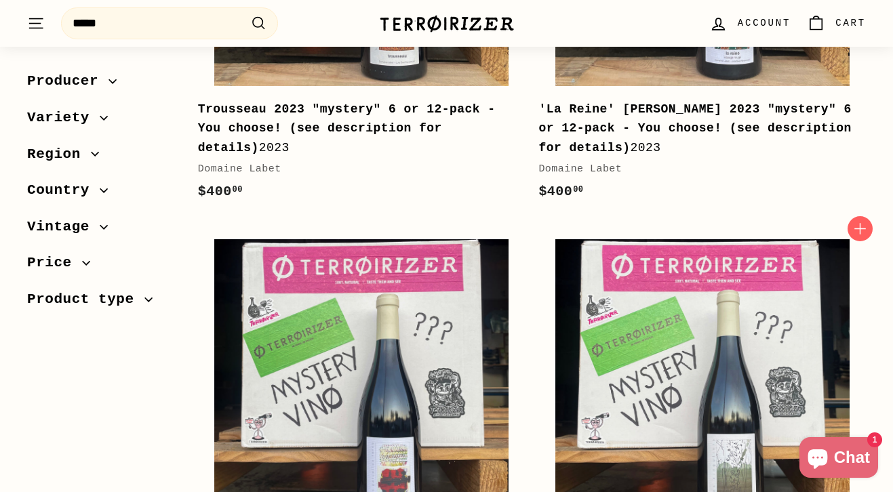
scroll to position [310, 0]
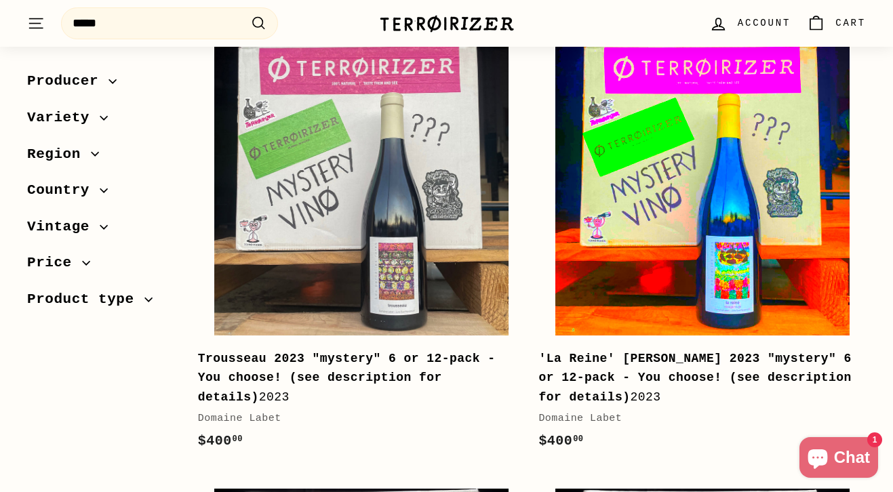
click at [720, 230] on img at bounding box center [702, 188] width 294 height 294
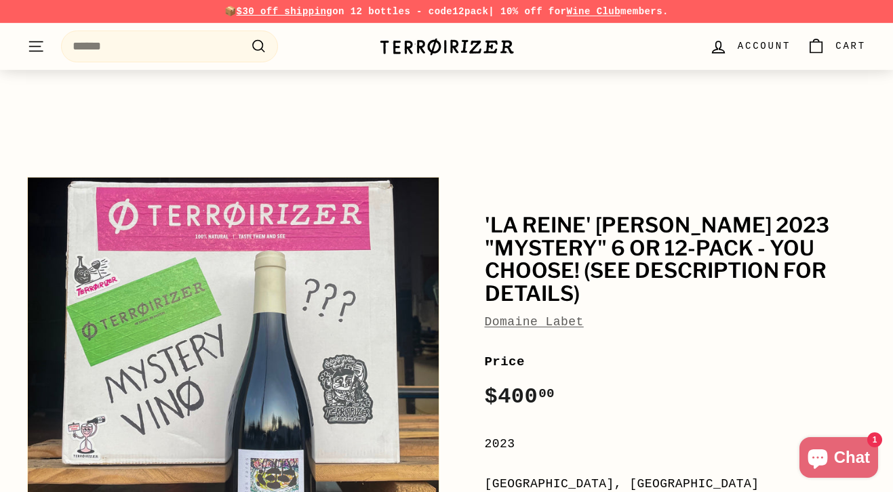
scroll to position [378, 0]
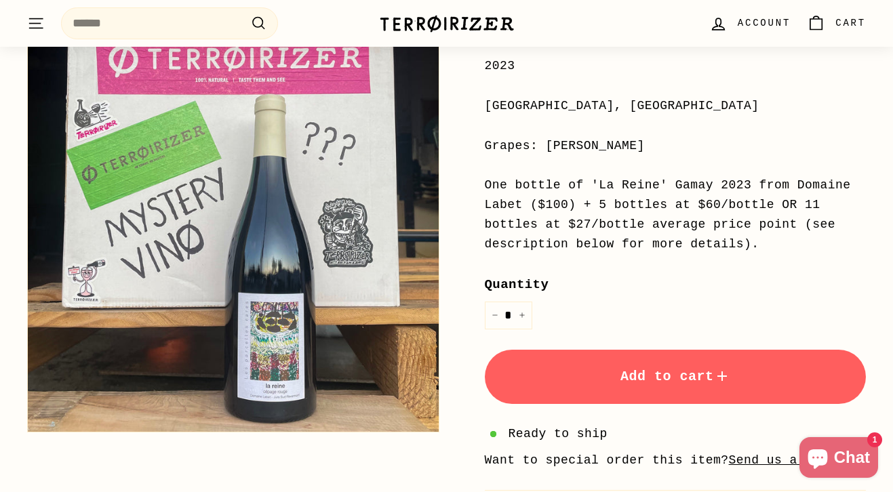
drag, startPoint x: 769, startPoint y: 222, endPoint x: 475, endPoint y: 164, distance: 299.7
click at [475, 164] on div "'La Reine' [PERSON_NAME] 2023 "mystery" 6 or 12-pack - You choose! (see descrip…" at bounding box center [660, 181] width 412 height 778
copy div "One bottle of 'La Reine' Gamay 2023 from Domaine Labet ($100) + 5 bottles at $6…"
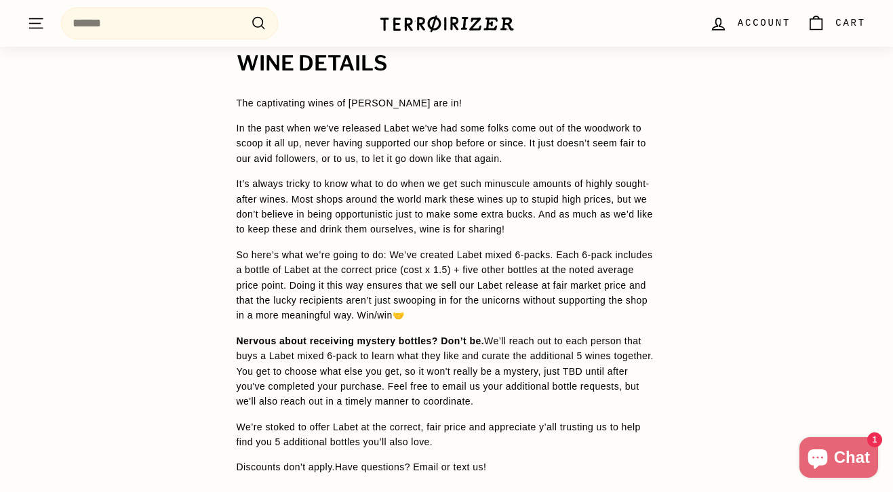
scroll to position [1156, 0]
